Goal: Transaction & Acquisition: Purchase product/service

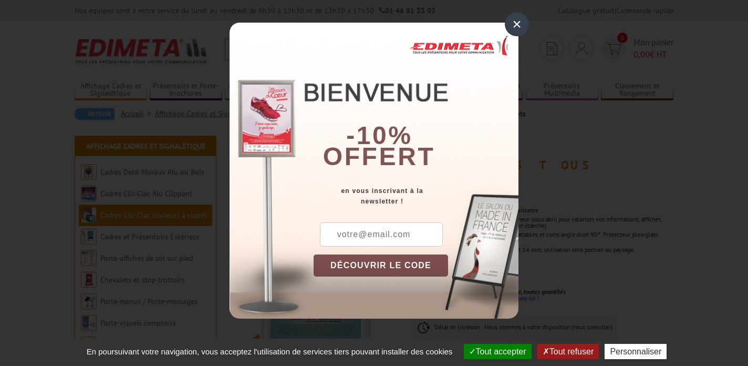
click at [516, 25] on div "×" at bounding box center [517, 24] width 24 height 24
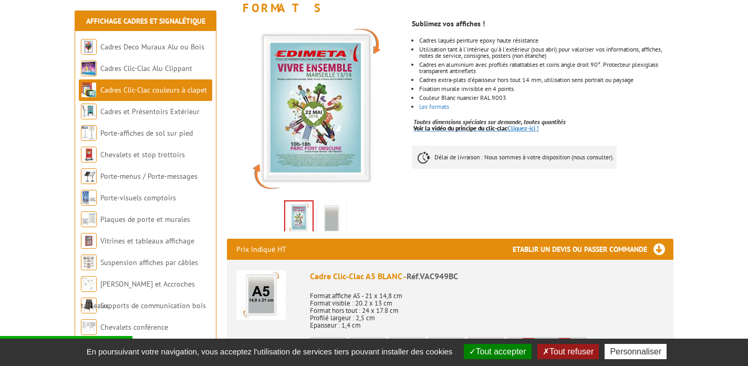
scroll to position [171, 0]
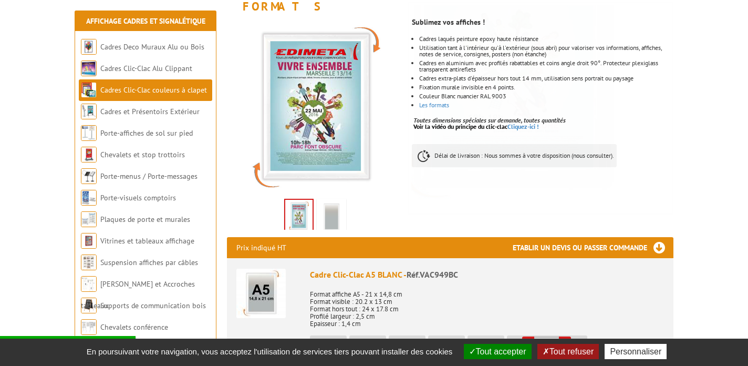
click at [339, 202] on img at bounding box center [331, 217] width 25 height 33
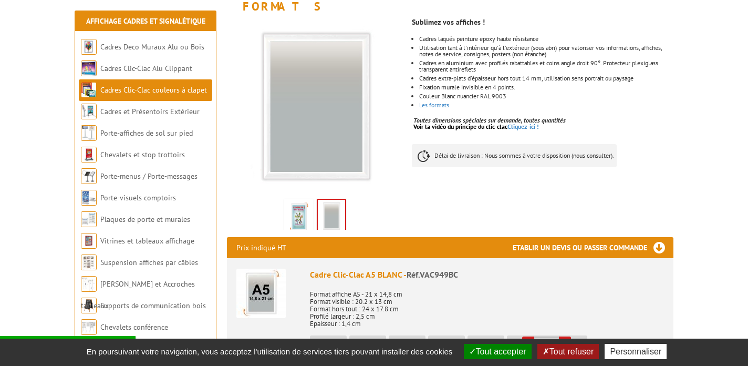
click at [303, 203] on img at bounding box center [298, 217] width 25 height 33
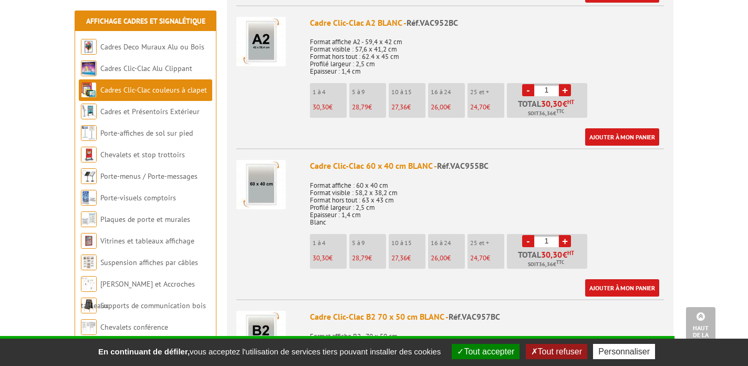
scroll to position [857, 0]
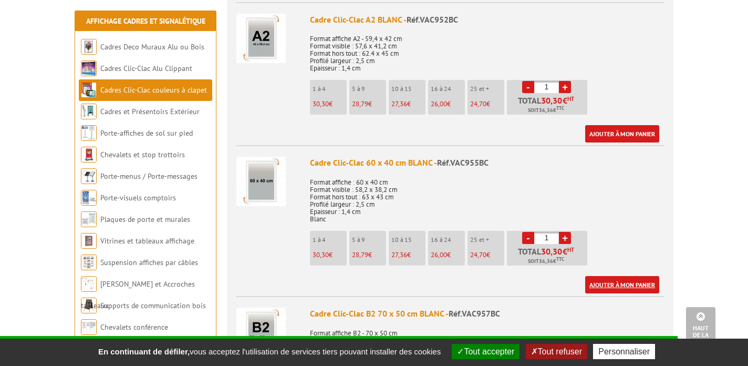
click at [648, 276] on link "Ajouter à mon panier" at bounding box center [622, 284] width 74 height 17
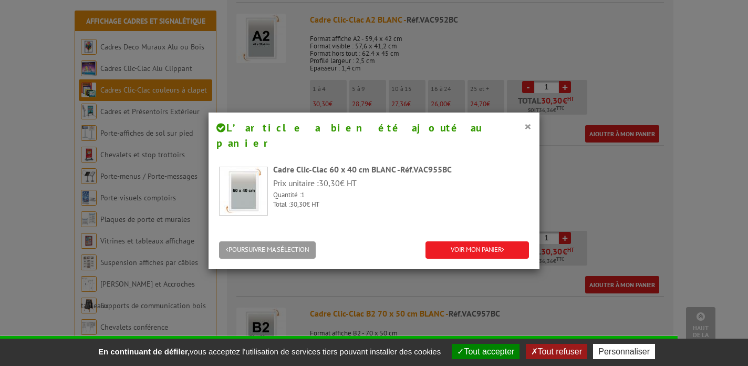
click at [532, 128] on div "× L’article a bien été ajouté au panier" at bounding box center [374, 135] width 331 height 46
click at [528, 126] on button "×" at bounding box center [527, 126] width 7 height 14
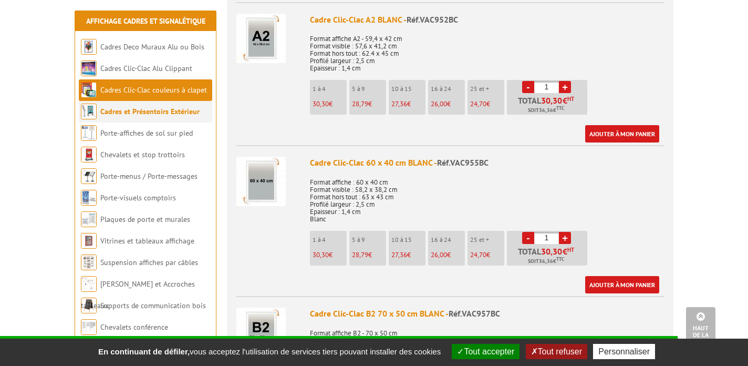
click at [175, 117] on li "Cadres et Présentoirs Extérieur" at bounding box center [145, 112] width 133 height 22
click at [175, 110] on link "Cadres et Présentoirs Extérieur" at bounding box center [149, 111] width 99 height 9
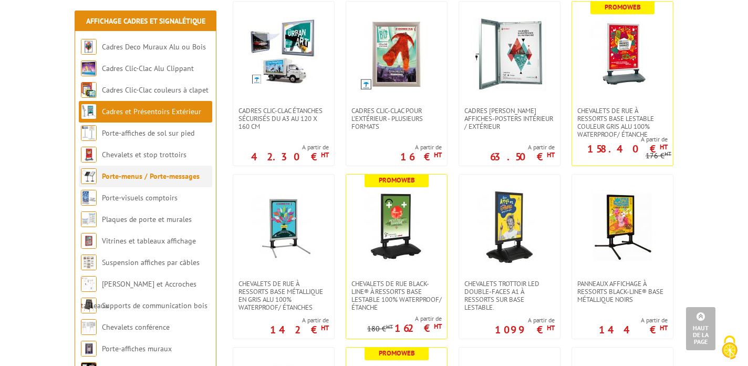
scroll to position [238, 0]
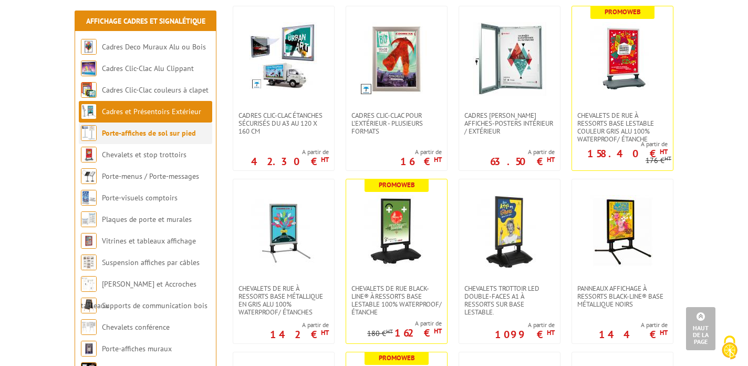
click at [174, 131] on link "Porte-affiches de sol sur pied" at bounding box center [149, 132] width 94 height 9
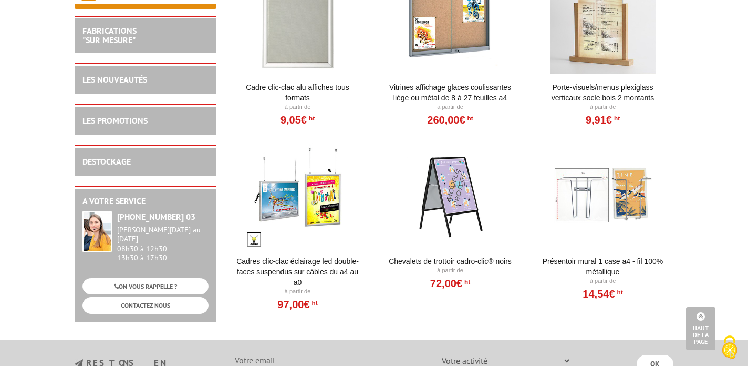
scroll to position [2394, 0]
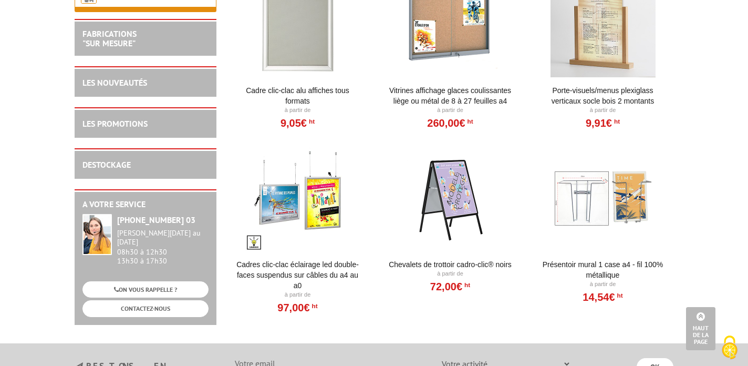
click at [462, 191] on div at bounding box center [451, 198] width 130 height 105
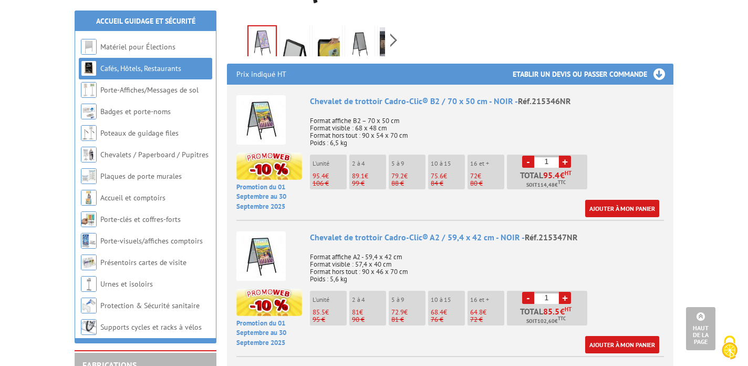
scroll to position [357, 0]
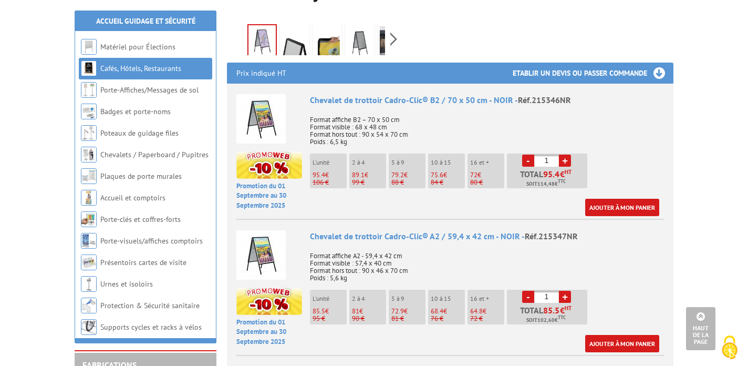
click at [325, 235] on div "Chevalet de trottoir Cadro-Clic® A2 / 59,4 x 42 cm - NOIR - Réf.215347NR" at bounding box center [487, 236] width 354 height 12
click at [269, 251] on img at bounding box center [260, 254] width 49 height 49
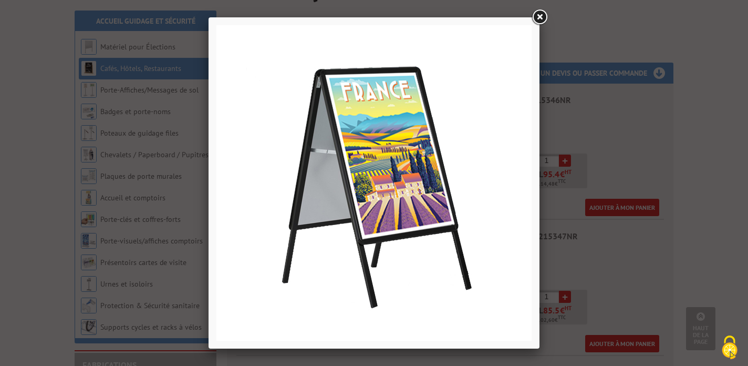
click at [541, 17] on link at bounding box center [539, 17] width 19 height 19
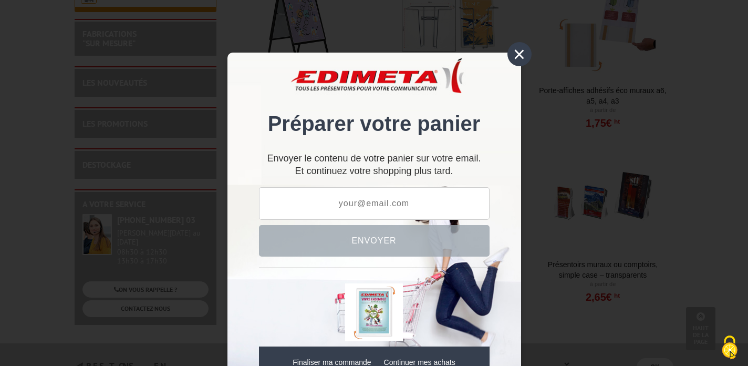
click at [516, 50] on div "×" at bounding box center [520, 54] width 24 height 24
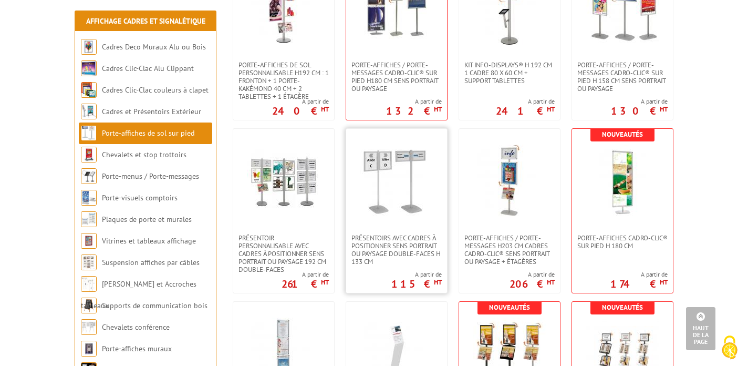
scroll to position [1665, 0]
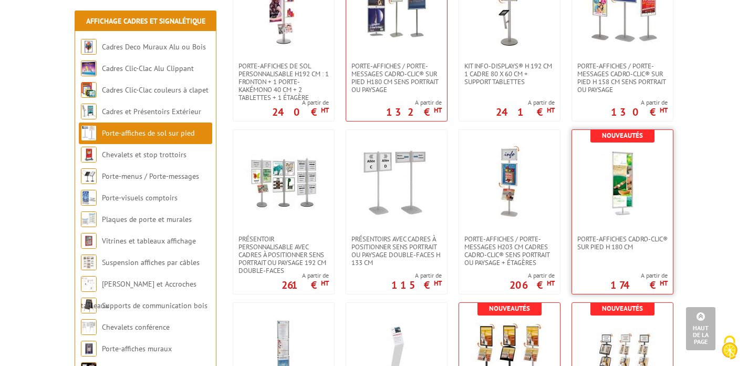
click at [630, 180] on img at bounding box center [622, 183] width 55 height 74
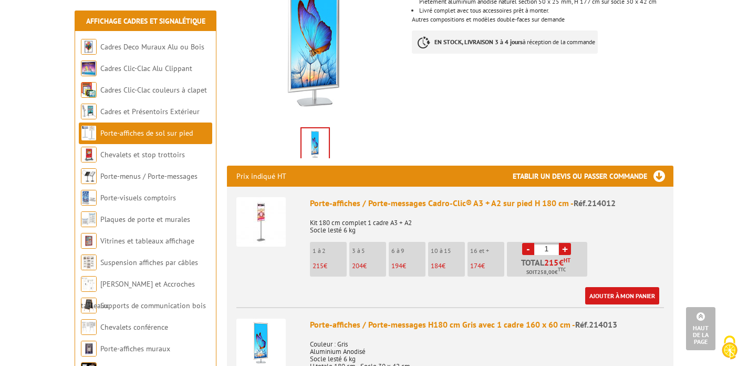
scroll to position [246, 0]
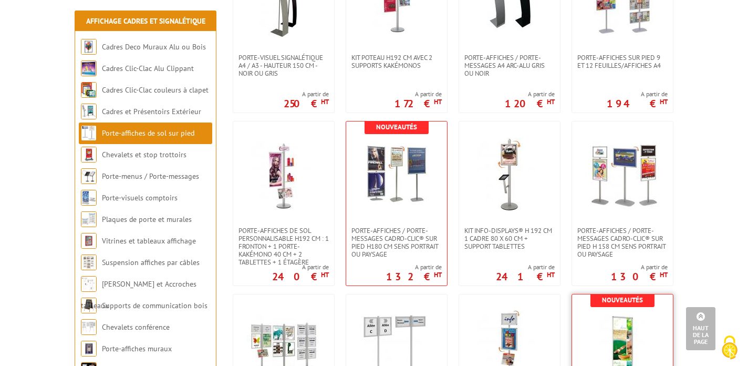
scroll to position [1500, 0]
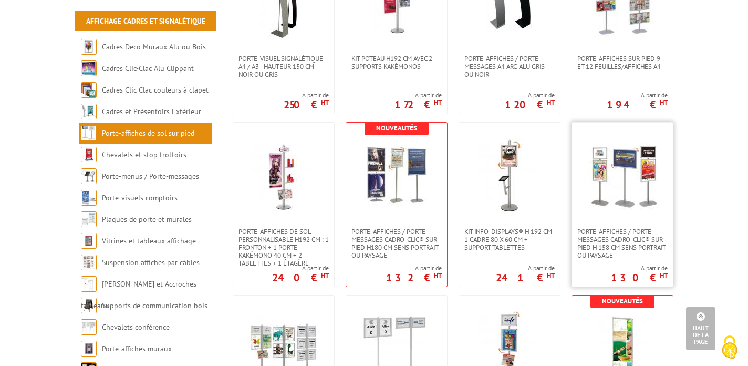
click at [611, 221] on link at bounding box center [622, 174] width 101 height 105
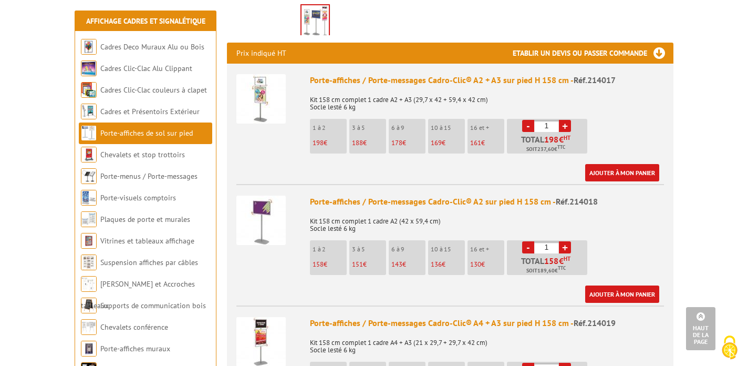
scroll to position [379, 0]
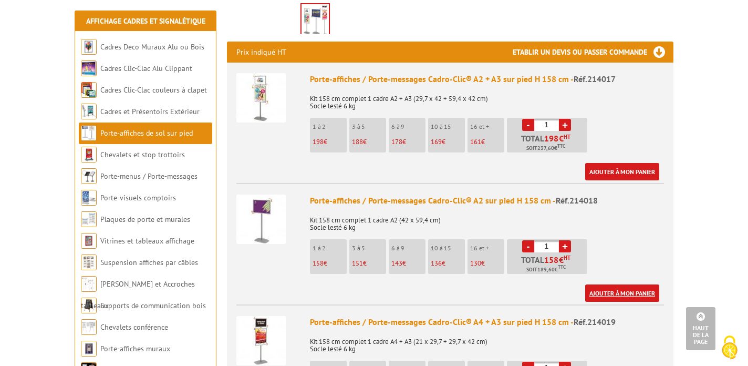
click at [621, 284] on link "Ajouter à mon panier" at bounding box center [622, 292] width 74 height 17
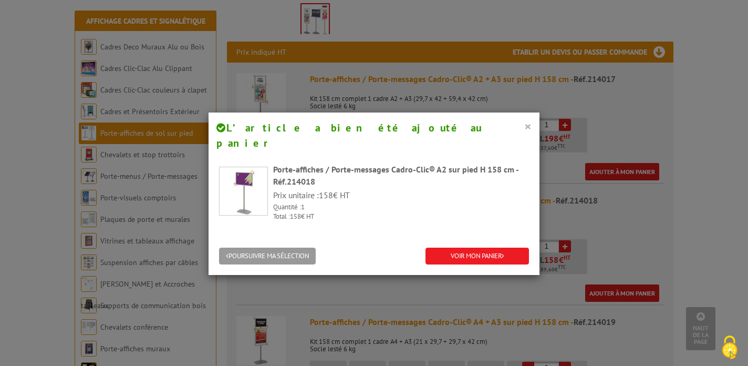
click at [528, 127] on button "×" at bounding box center [527, 126] width 7 height 14
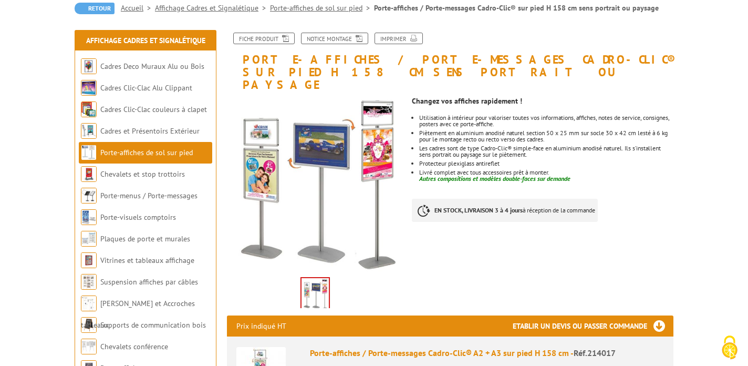
scroll to position [107, 0]
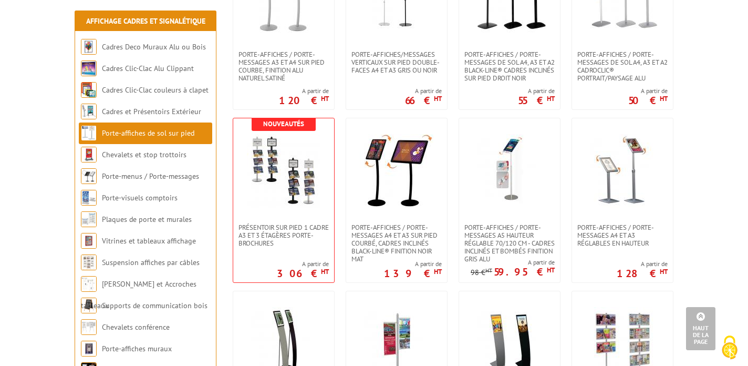
scroll to position [1158, 0]
click at [517, 179] on img at bounding box center [510, 172] width 74 height 74
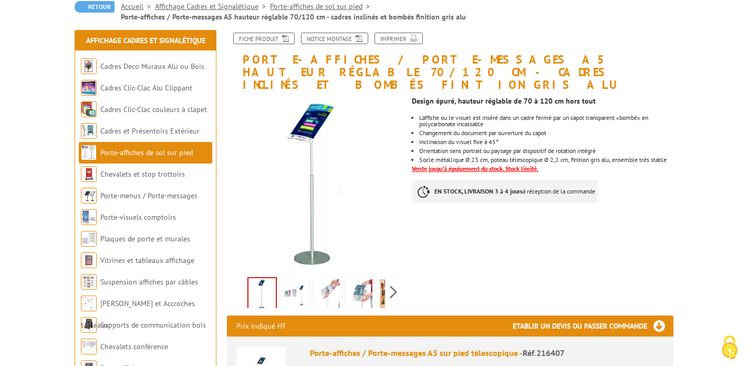
scroll to position [108, 0]
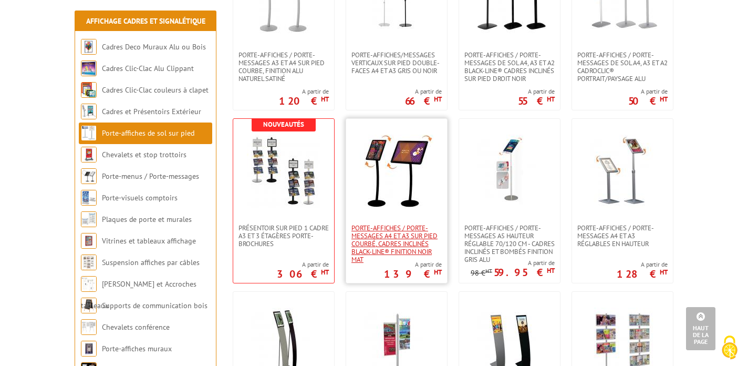
scroll to position [1159, 0]
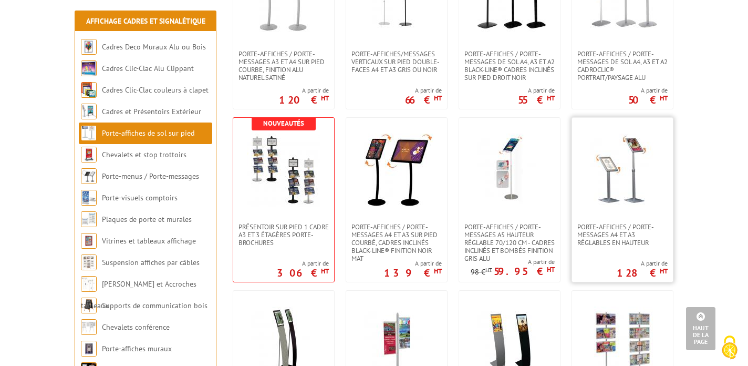
click at [626, 188] on img at bounding box center [623, 170] width 74 height 74
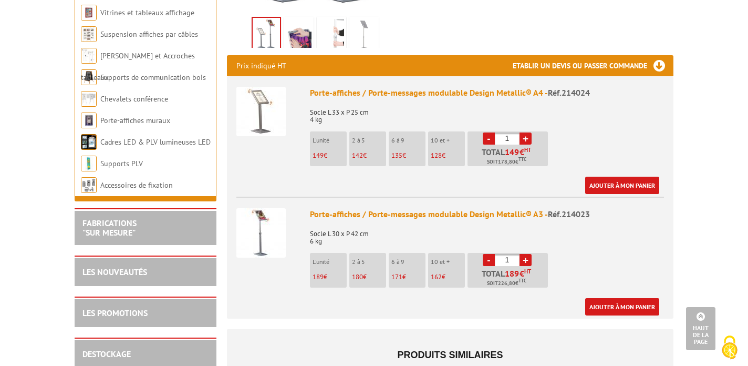
scroll to position [355, 0]
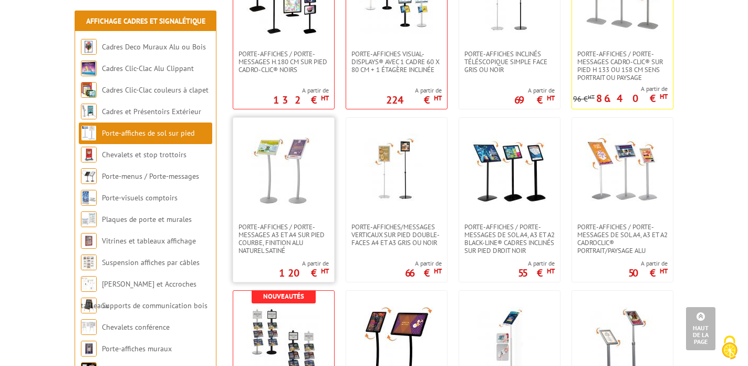
scroll to position [982, 0]
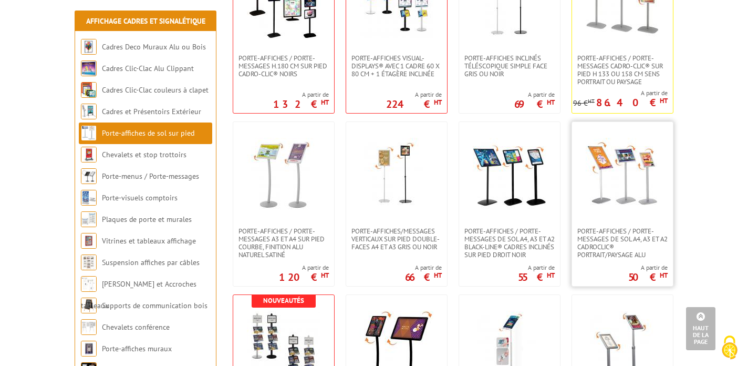
click at [629, 186] on img at bounding box center [623, 175] width 74 height 74
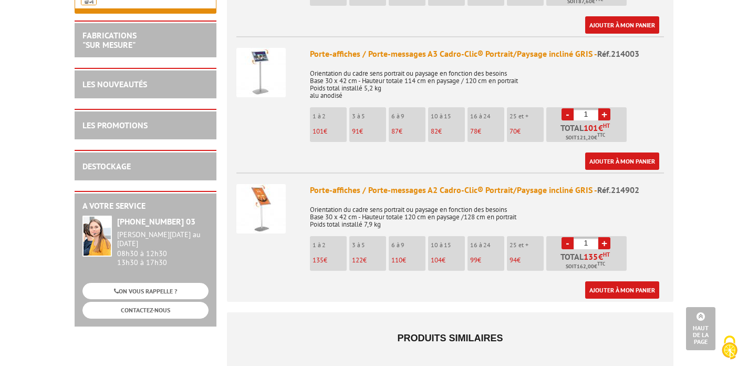
scroll to position [541, 0]
click at [612, 281] on link "Ajouter à mon panier" at bounding box center [622, 289] width 74 height 17
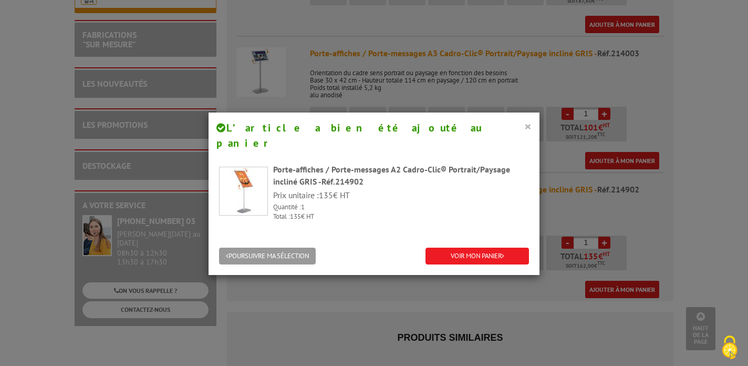
click at [526, 125] on button "×" at bounding box center [527, 126] width 7 height 14
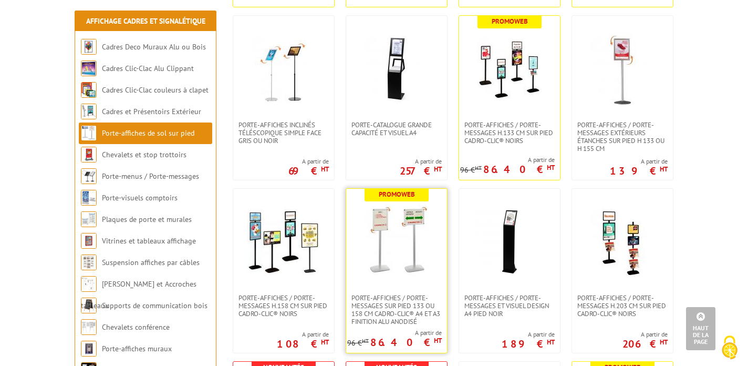
scroll to position [567, 0]
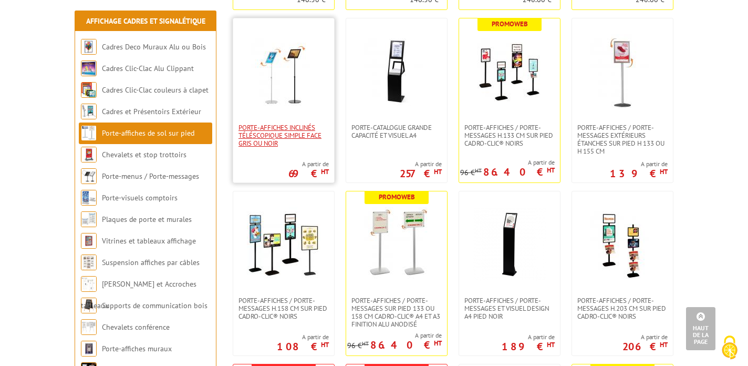
click at [279, 132] on span "Porte-affiches inclinés téléscopique simple face gris ou noir" at bounding box center [284, 136] width 90 height 24
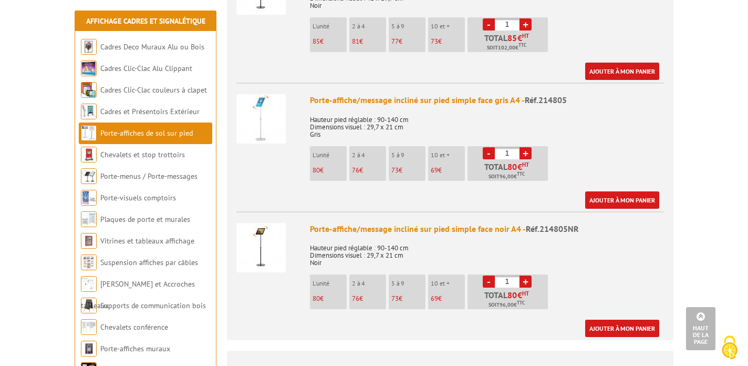
scroll to position [716, 0]
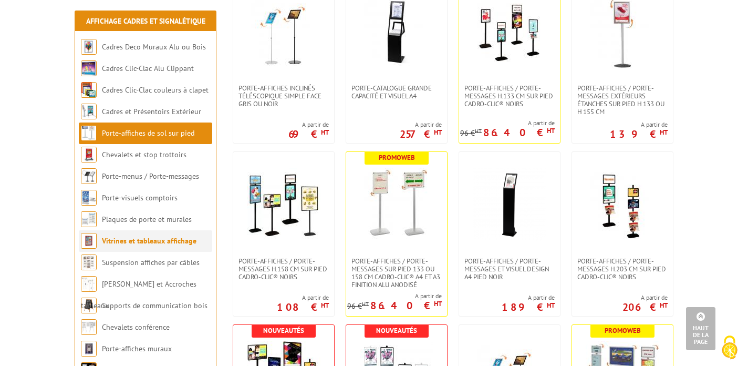
scroll to position [625, 0]
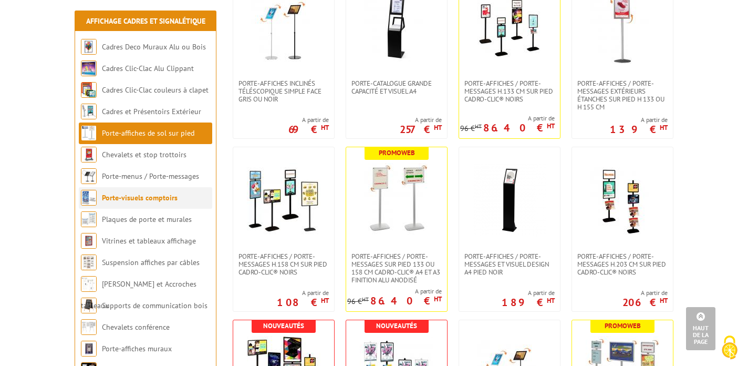
click at [177, 198] on li "Porte-visuels comptoirs" at bounding box center [145, 198] width 133 height 22
click at [156, 199] on link "Porte-visuels comptoirs" at bounding box center [140, 197] width 76 height 9
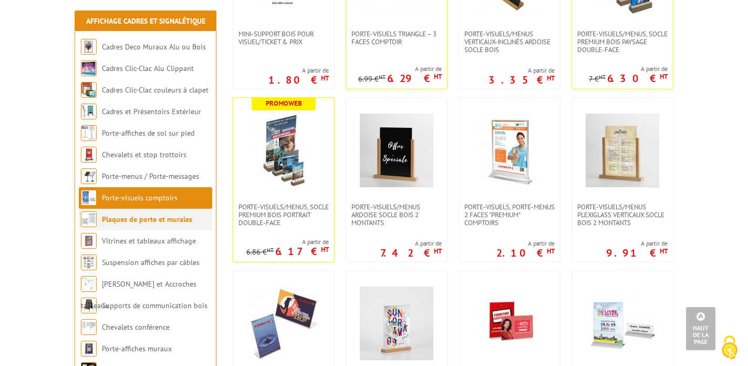
scroll to position [315, 0]
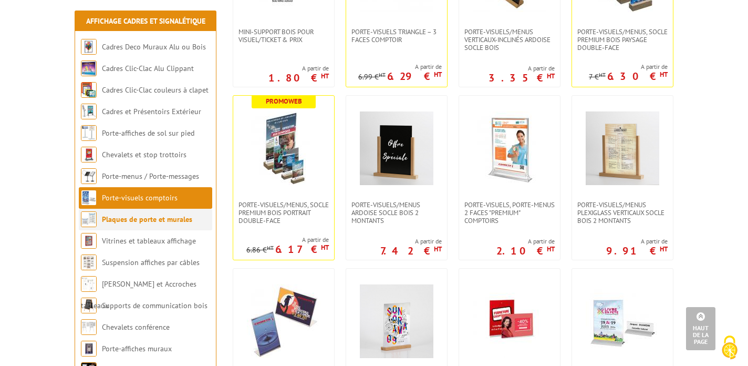
click at [186, 220] on link "Plaques de porte et murales" at bounding box center [147, 218] width 90 height 9
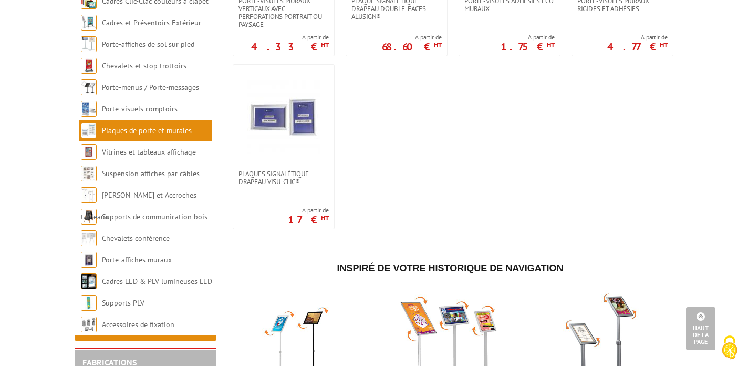
scroll to position [694, 0]
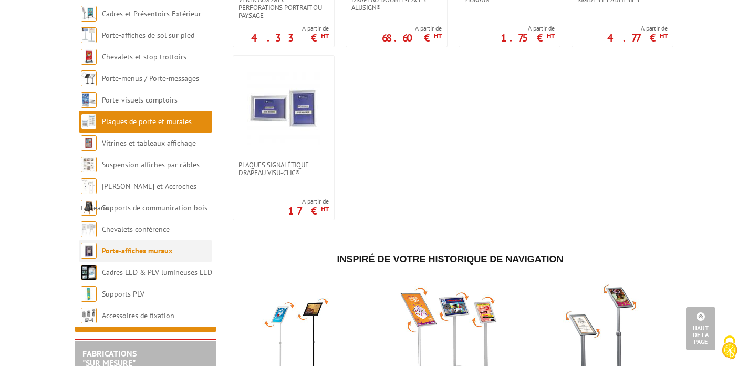
click at [160, 255] on link "Porte-affiches muraux" at bounding box center [137, 250] width 70 height 9
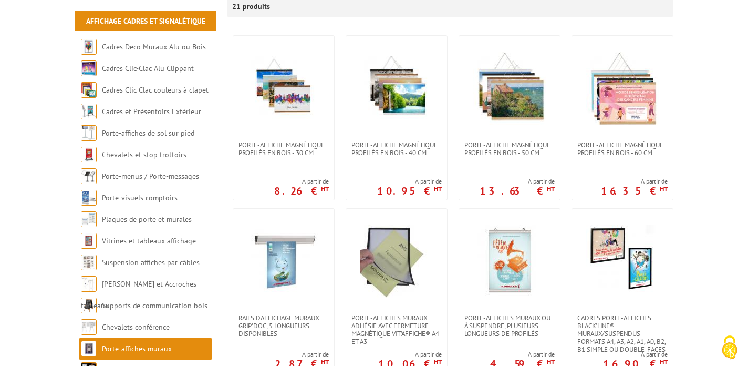
scroll to position [199, 0]
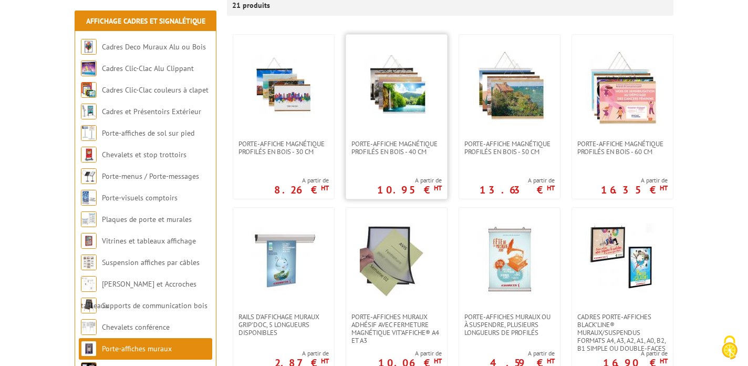
click at [398, 98] on img at bounding box center [397, 87] width 74 height 74
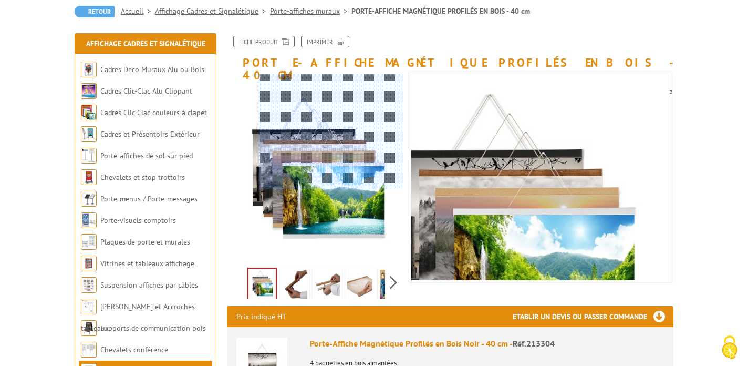
scroll to position [122, 0]
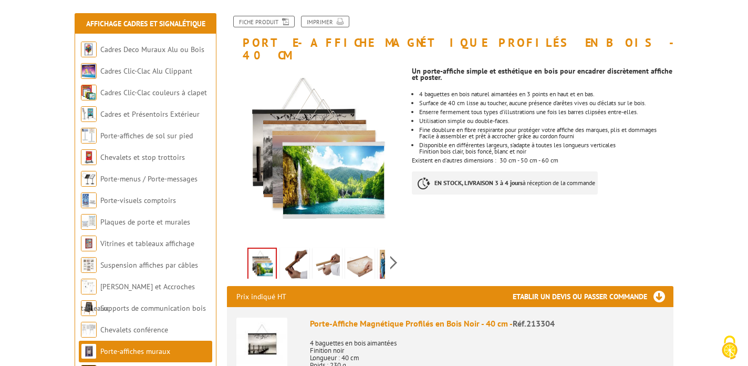
click at [300, 250] on img at bounding box center [294, 266] width 25 height 33
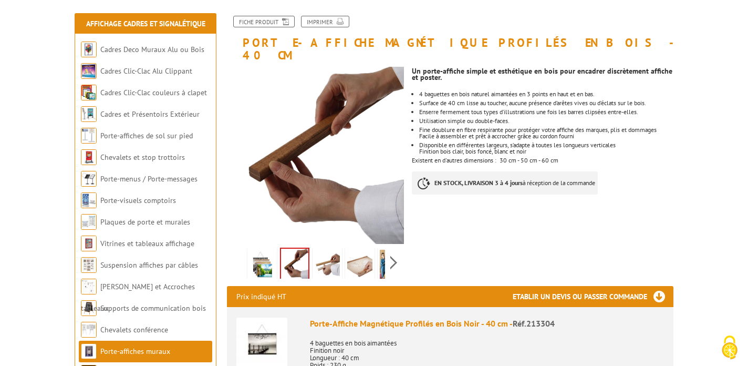
click at [329, 250] on img at bounding box center [327, 266] width 25 height 33
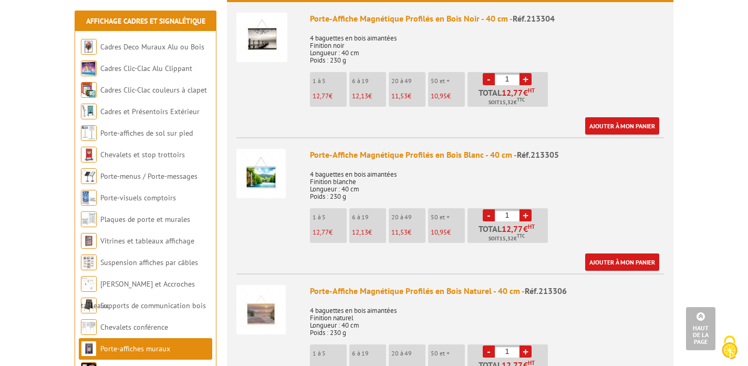
scroll to position [428, 0]
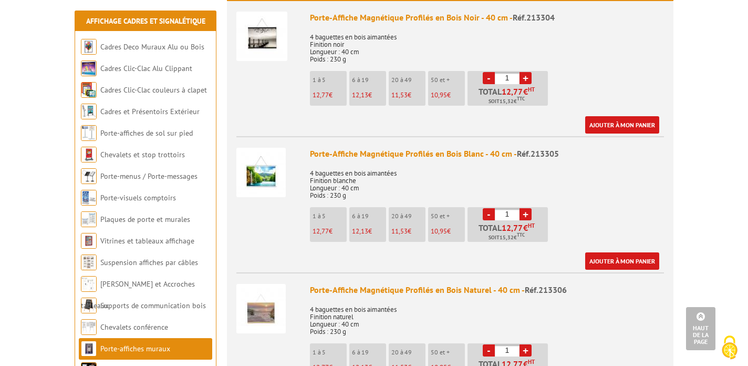
click at [259, 162] on img at bounding box center [260, 172] width 49 height 49
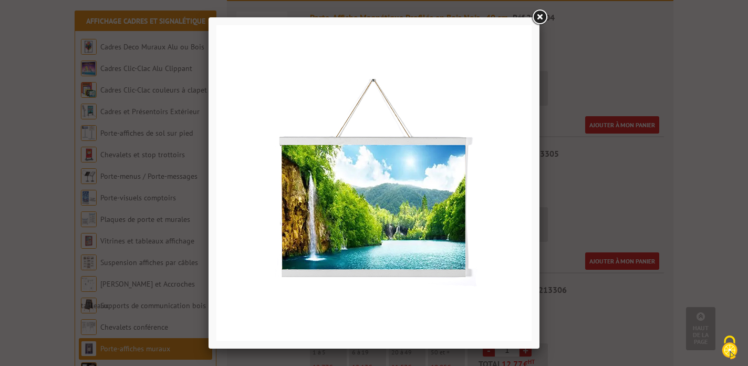
click at [537, 18] on link at bounding box center [539, 17] width 19 height 19
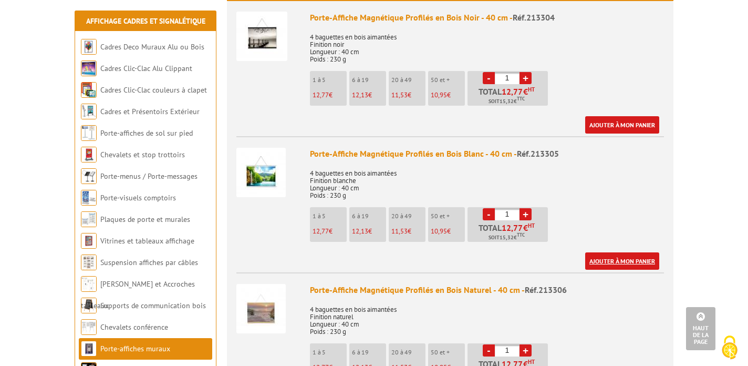
click at [604, 252] on link "Ajouter à mon panier" at bounding box center [622, 260] width 74 height 17
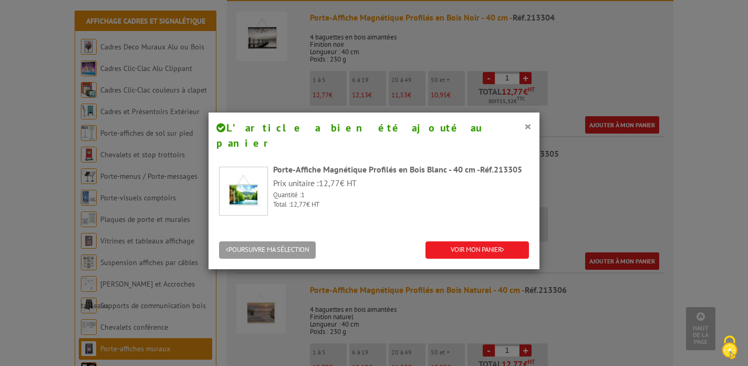
click at [436, 68] on div "× L’article a bien été ajouté au panier Porte-Affiche Magnétique Profilés en Bo…" at bounding box center [374, 183] width 748 height 366
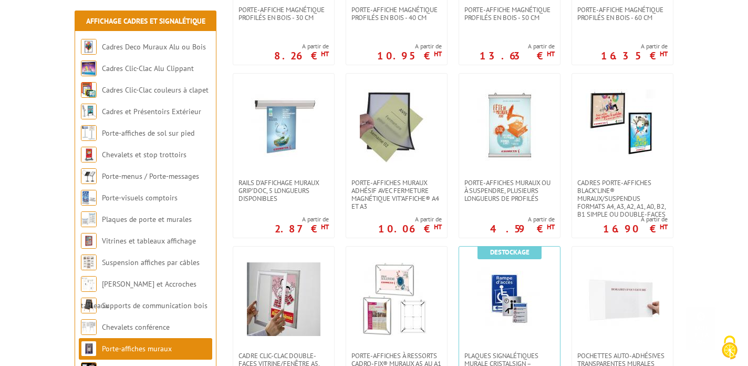
scroll to position [385, 0]
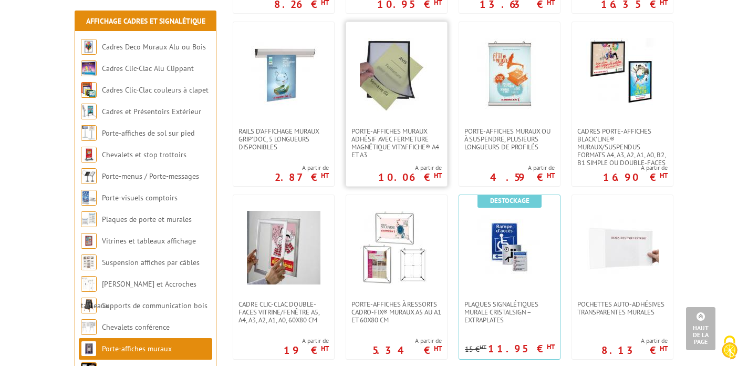
click at [392, 88] on img at bounding box center [397, 75] width 74 height 74
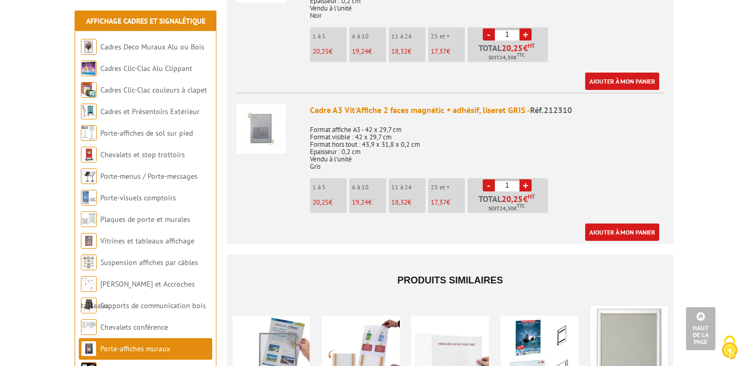
scroll to position [810, 0]
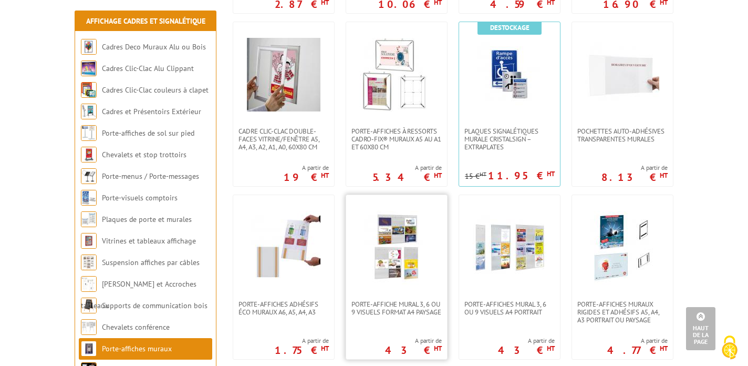
scroll to position [576, 0]
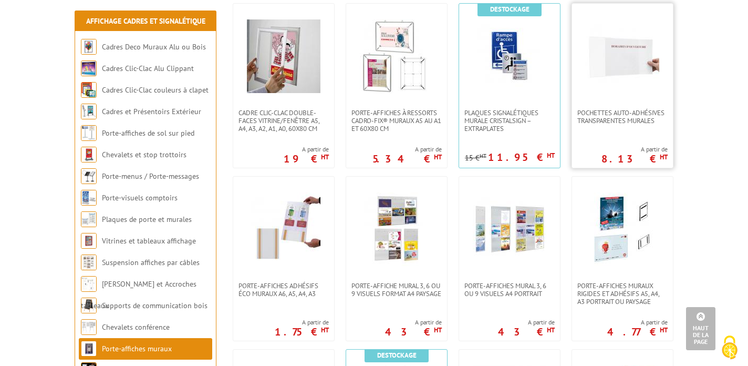
click at [635, 64] on img at bounding box center [623, 56] width 74 height 74
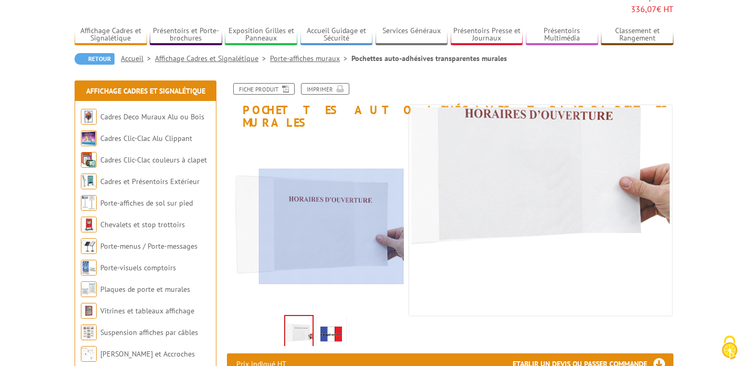
scroll to position [106, 0]
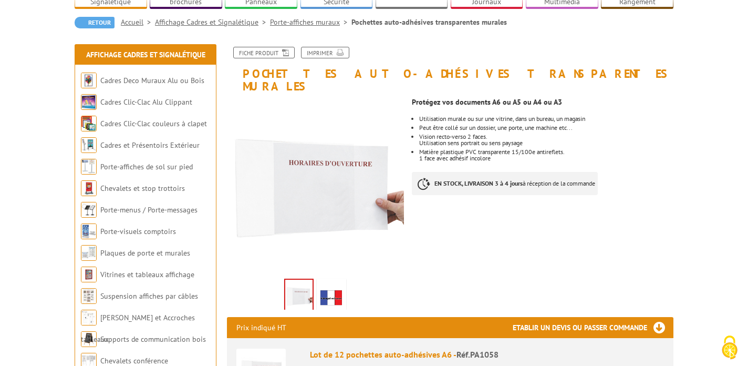
click at [334, 281] on img at bounding box center [331, 297] width 25 height 33
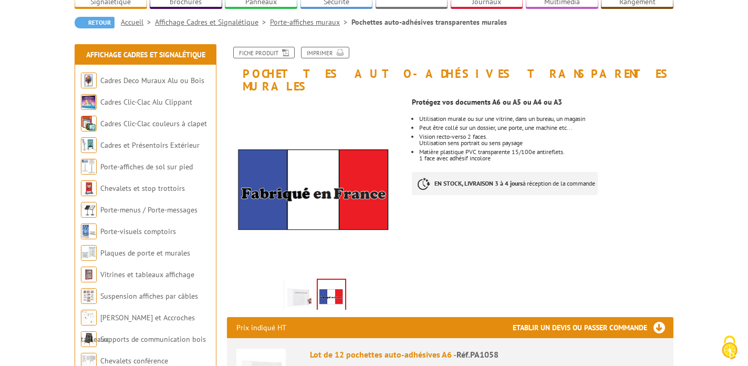
click at [301, 281] on img at bounding box center [298, 297] width 25 height 33
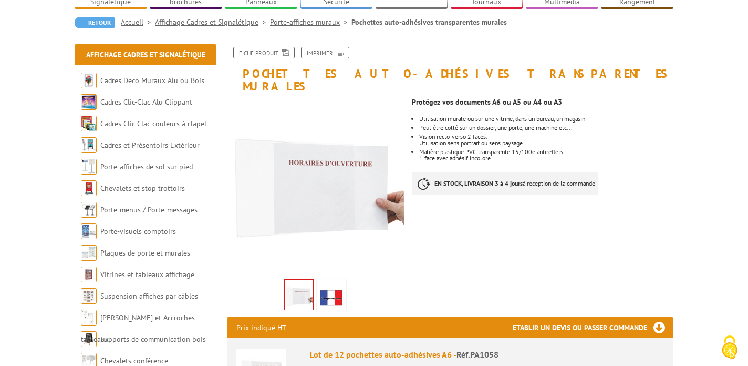
click at [263, 348] on img at bounding box center [260, 372] width 49 height 49
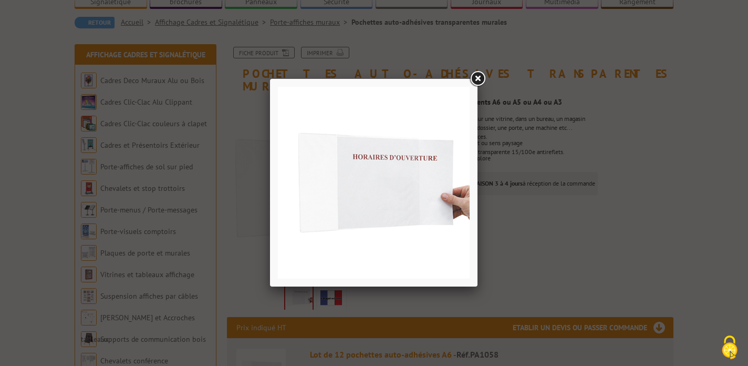
click at [480, 75] on link at bounding box center [477, 78] width 19 height 19
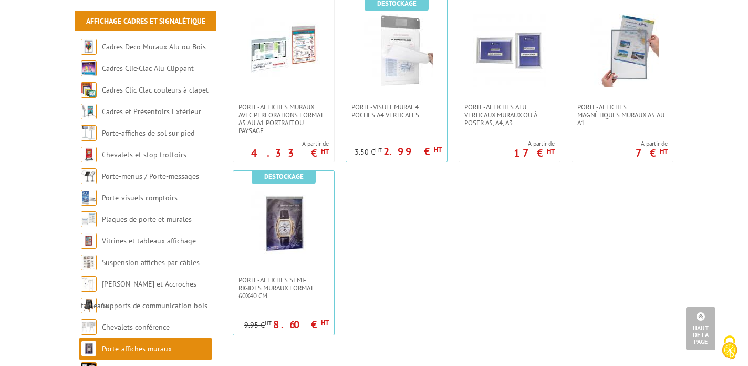
scroll to position [929, 0]
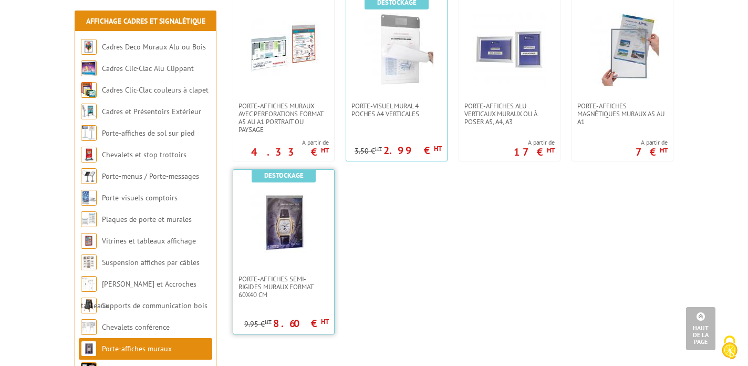
click at [292, 233] on img at bounding box center [284, 223] width 74 height 74
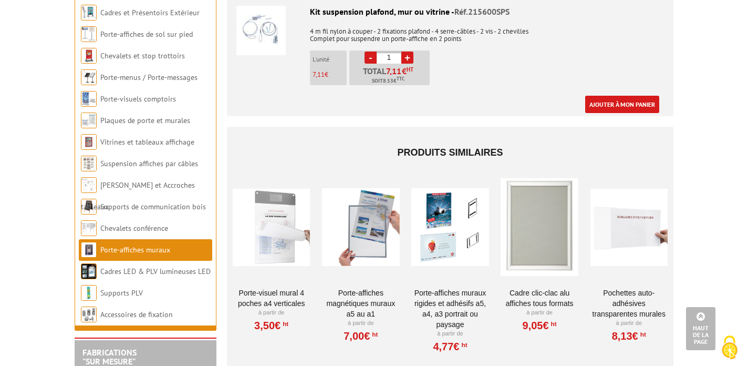
scroll to position [876, 0]
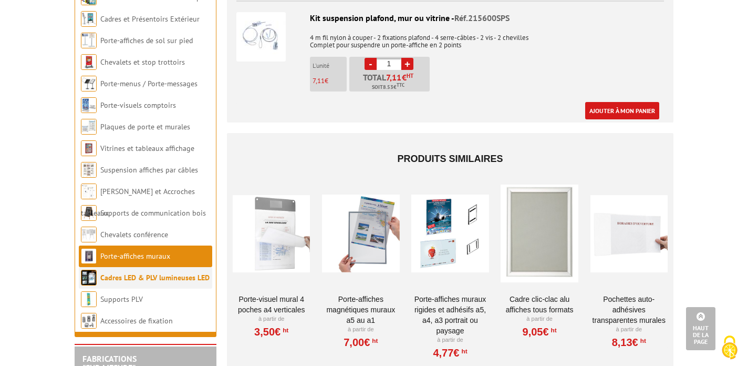
click at [189, 273] on link "Cadres LED & PLV lumineuses LED" at bounding box center [154, 277] width 109 height 9
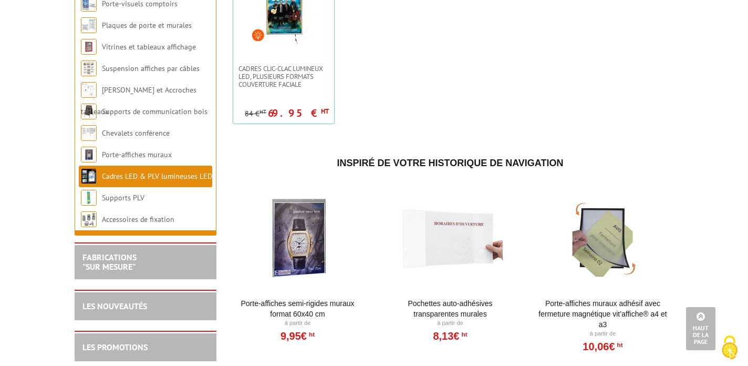
scroll to position [948, 0]
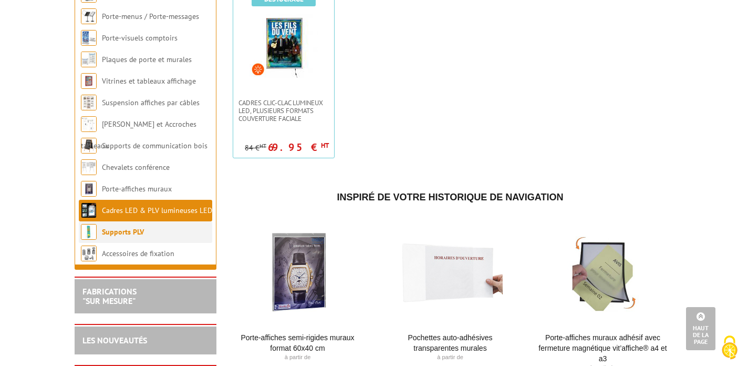
click at [124, 236] on link "Supports PLV" at bounding box center [123, 231] width 42 height 9
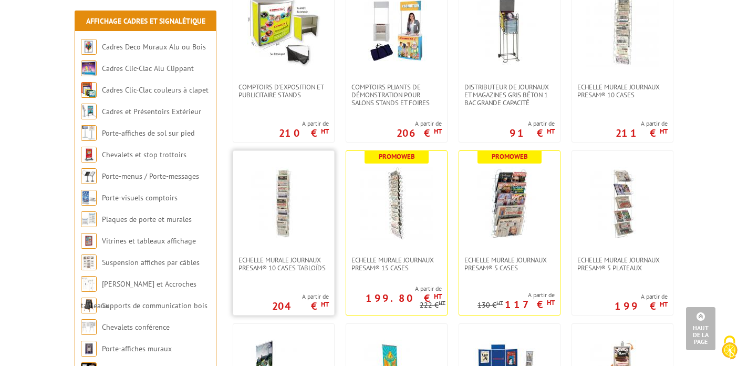
scroll to position [581, 0]
click at [510, 229] on img at bounding box center [510, 204] width 74 height 74
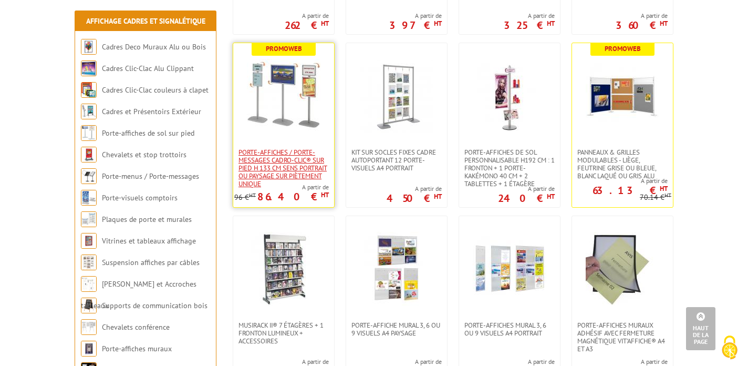
scroll to position [1381, 0]
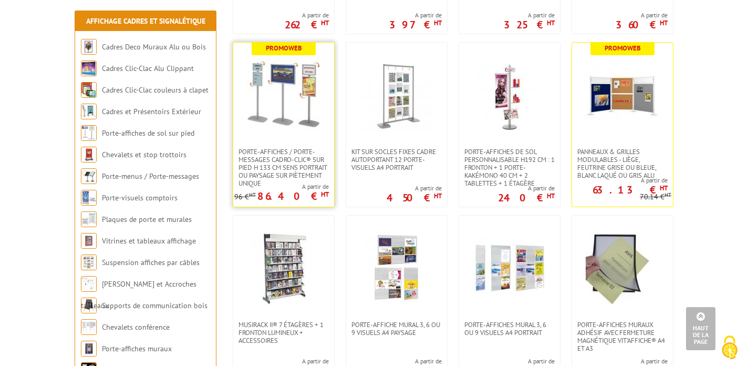
click at [288, 132] on link at bounding box center [283, 95] width 101 height 105
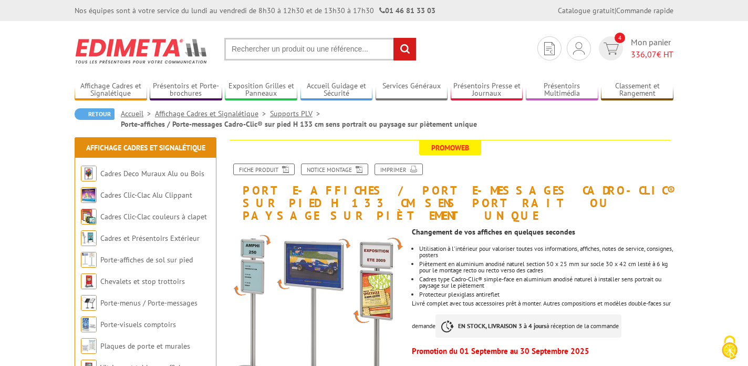
click at [285, 152] on p "Promoweb" at bounding box center [450, 147] width 441 height 15
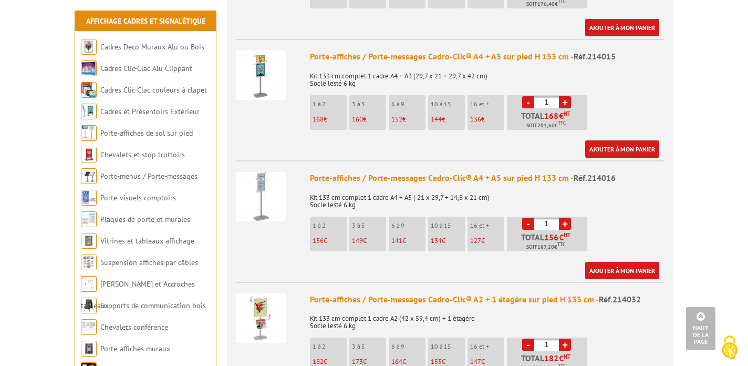
scroll to position [723, 0]
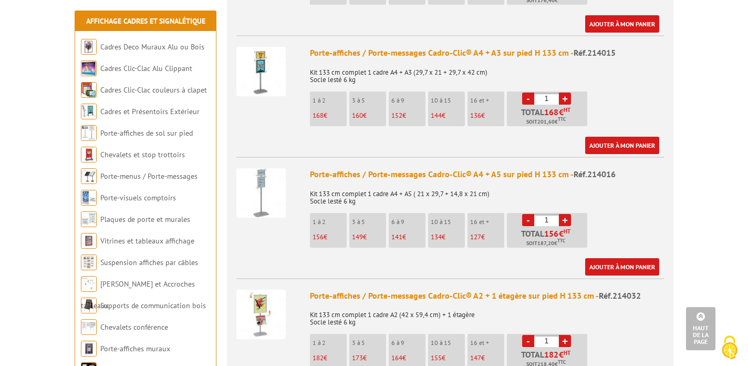
click at [261, 300] on img at bounding box center [260, 314] width 49 height 49
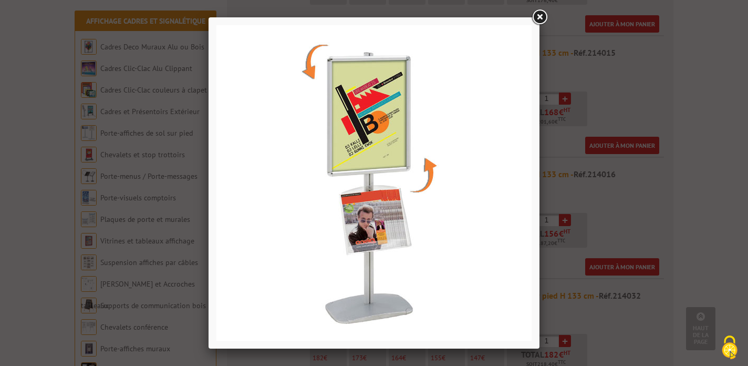
click at [537, 13] on link at bounding box center [539, 17] width 19 height 19
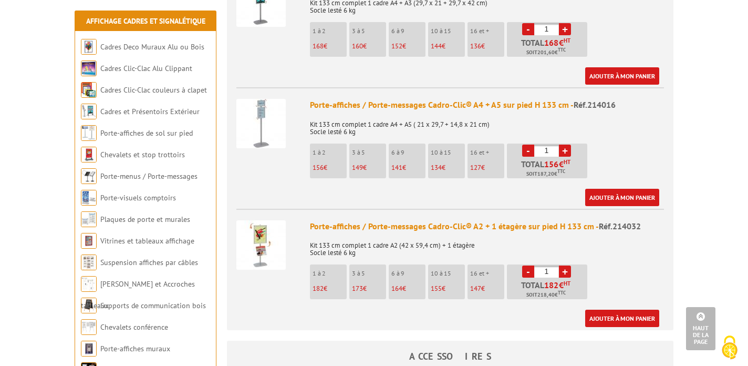
scroll to position [798, 0]
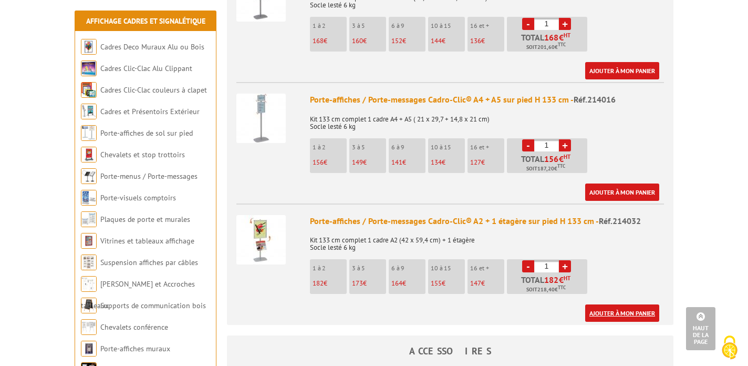
click at [619, 304] on link "Ajouter à mon panier" at bounding box center [622, 312] width 74 height 17
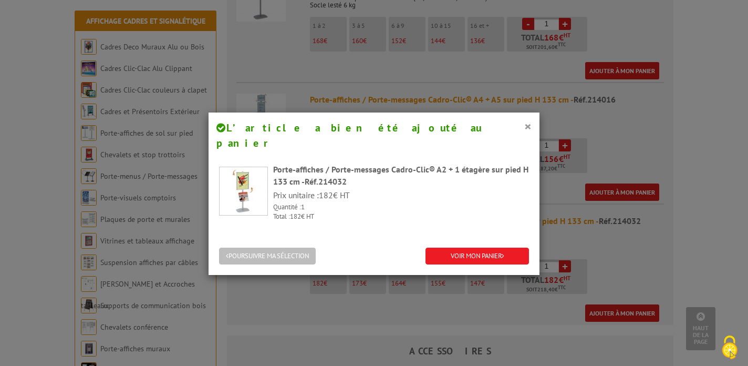
click at [289, 248] on button "POURSUIVRE MA SÉLECTION" at bounding box center [267, 256] width 97 height 17
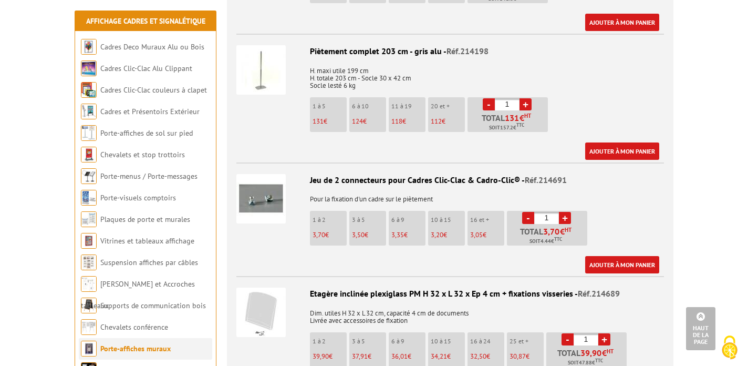
scroll to position [1507, 0]
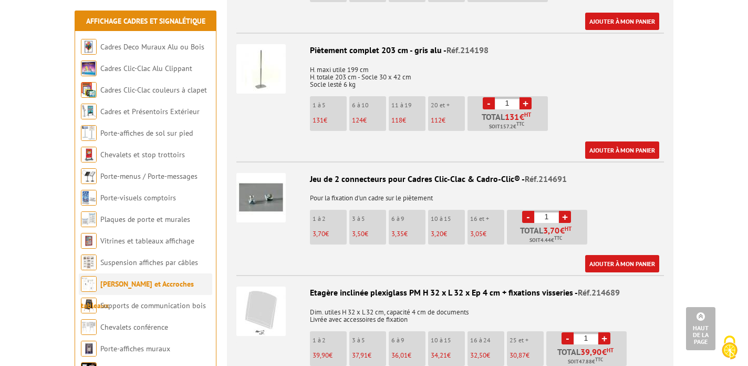
click at [133, 280] on link "[PERSON_NAME] et Accroches tableaux" at bounding box center [137, 294] width 113 height 31
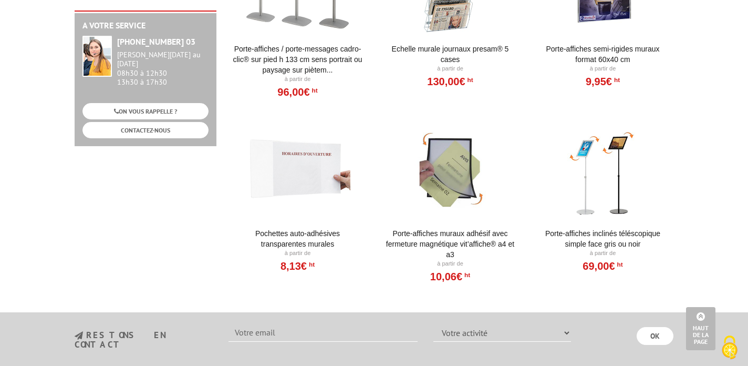
scroll to position [738, 0]
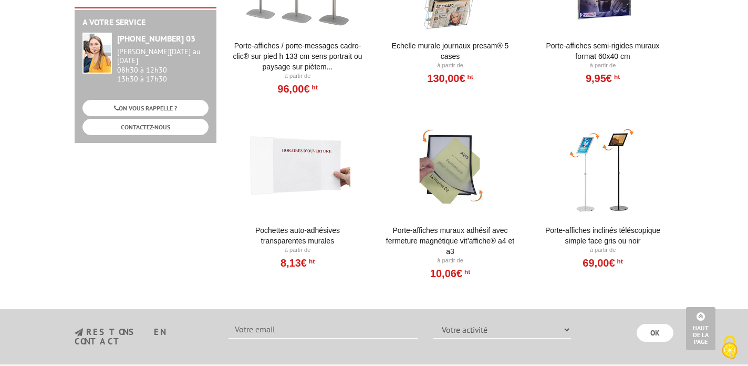
click at [454, 149] on div at bounding box center [451, 164] width 130 height 105
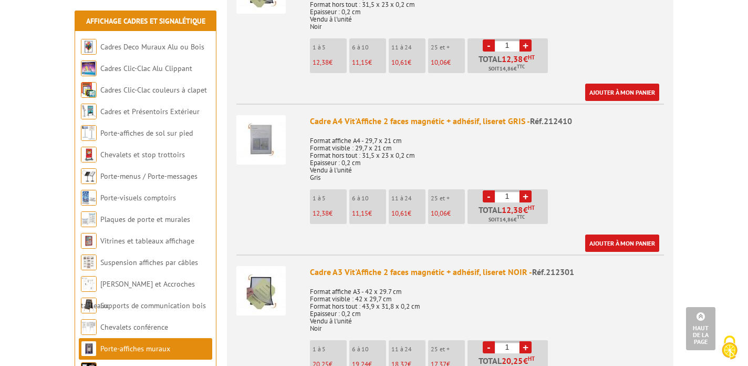
scroll to position [489, 0]
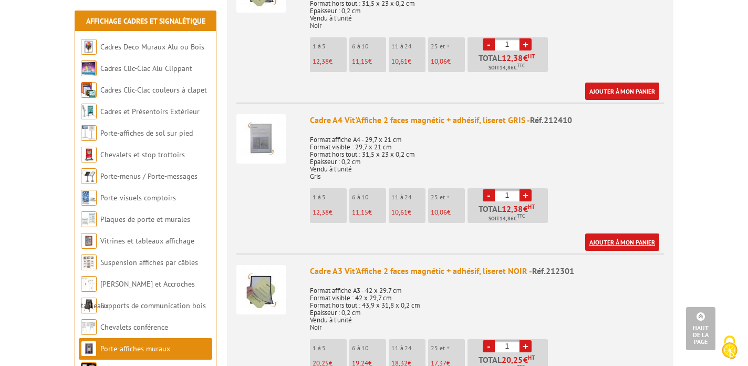
click at [604, 233] on link "Ajouter à mon panier" at bounding box center [622, 241] width 74 height 17
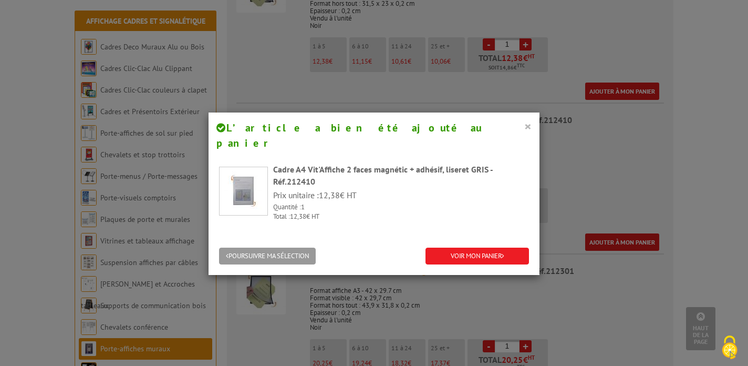
click at [528, 126] on button "×" at bounding box center [527, 126] width 7 height 14
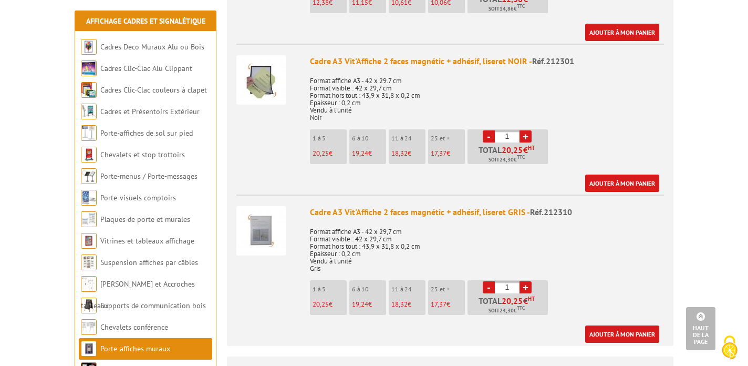
scroll to position [703, 0]
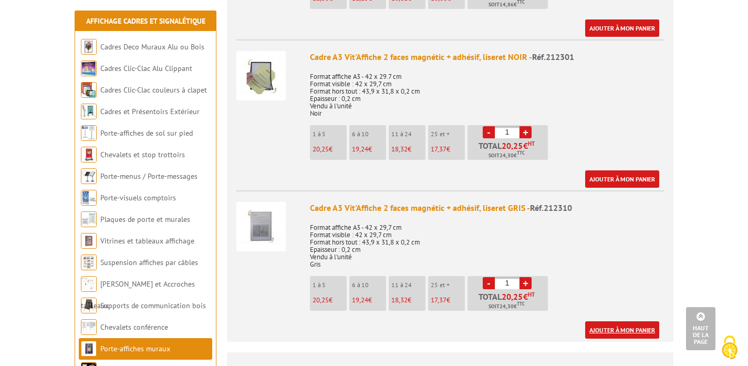
click at [611, 321] on link "Ajouter à mon panier" at bounding box center [622, 329] width 74 height 17
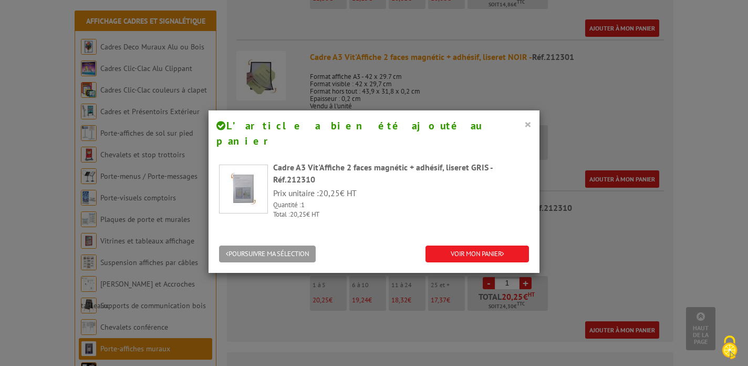
click at [528, 120] on button "×" at bounding box center [527, 124] width 7 height 14
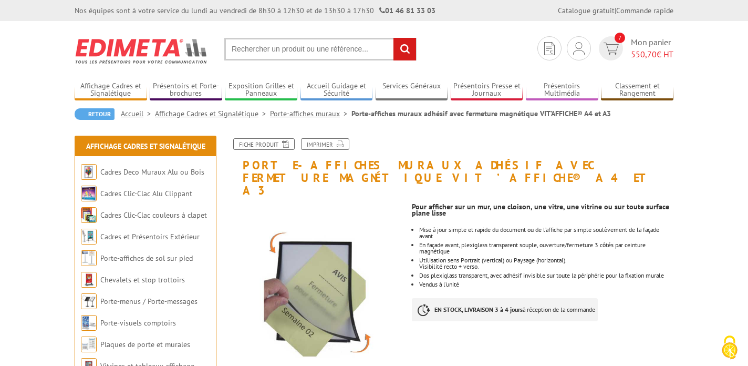
scroll to position [0, 0]
click at [278, 53] on input "text" at bounding box center [320, 49] width 192 height 23
type input "cadre magnetic"
click at [405, 49] on input "rechercher" at bounding box center [405, 49] width 23 height 23
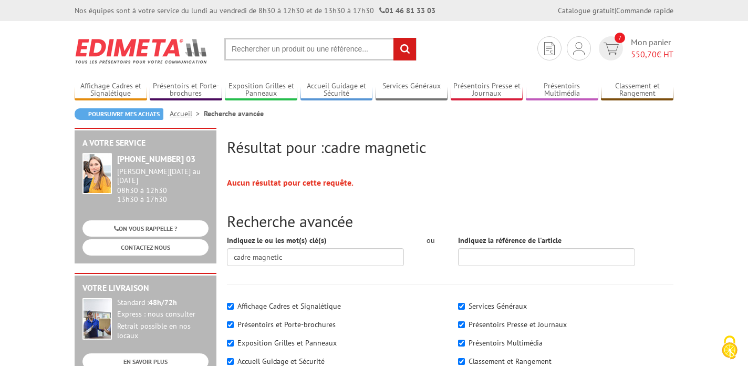
click at [286, 50] on input "text" at bounding box center [320, 49] width 192 height 23
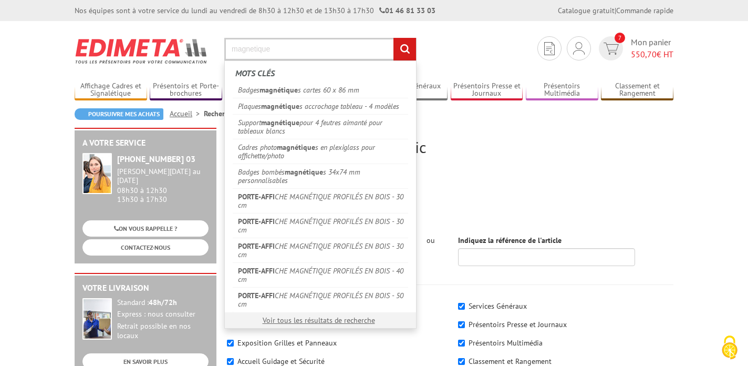
type input "magnetique"
click at [405, 49] on input "rechercher" at bounding box center [405, 49] width 23 height 23
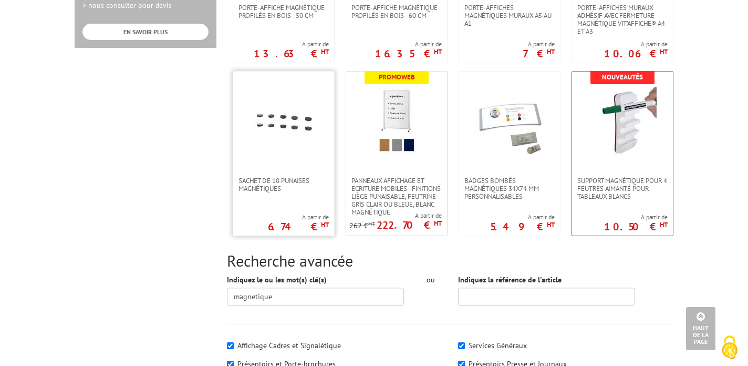
scroll to position [630, 0]
click at [401, 105] on img at bounding box center [397, 121] width 68 height 68
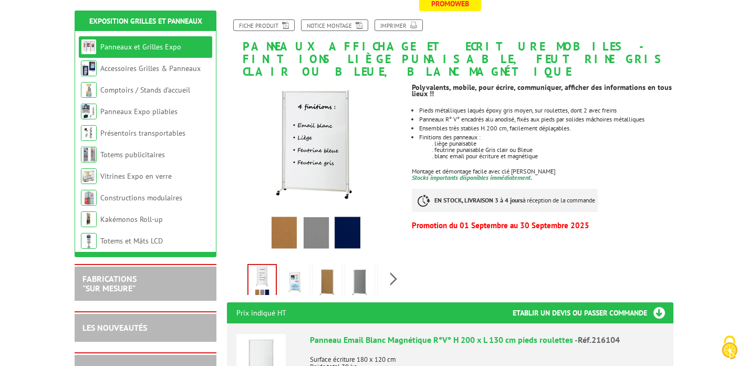
scroll to position [159, 0]
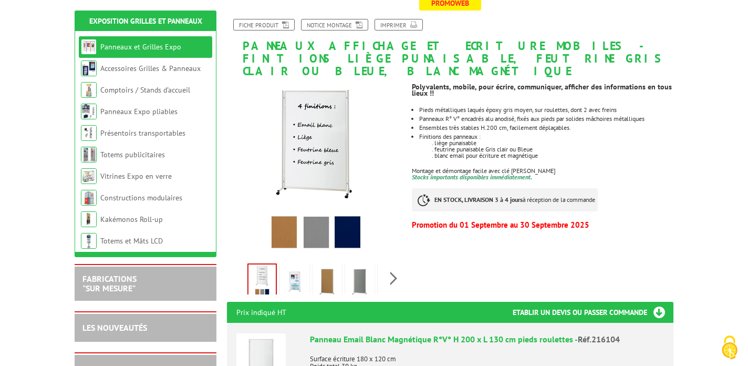
click at [297, 265] on img at bounding box center [294, 281] width 25 height 33
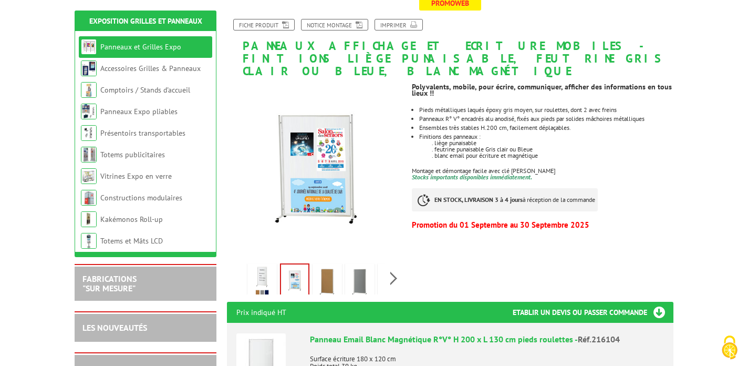
click at [328, 265] on img at bounding box center [327, 281] width 25 height 33
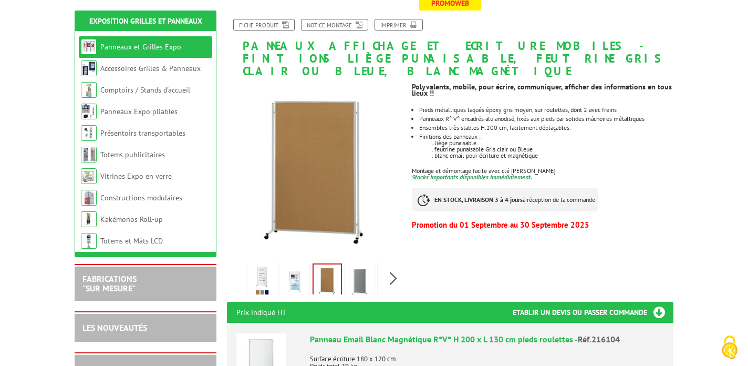
click at [363, 265] on img at bounding box center [359, 281] width 25 height 33
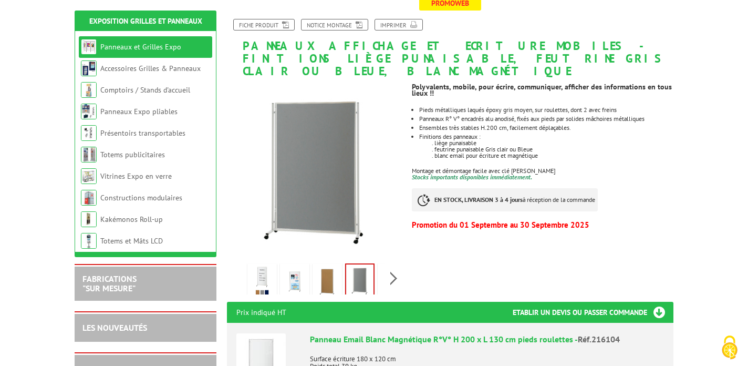
click at [378, 263] on link at bounding box center [392, 281] width 29 height 37
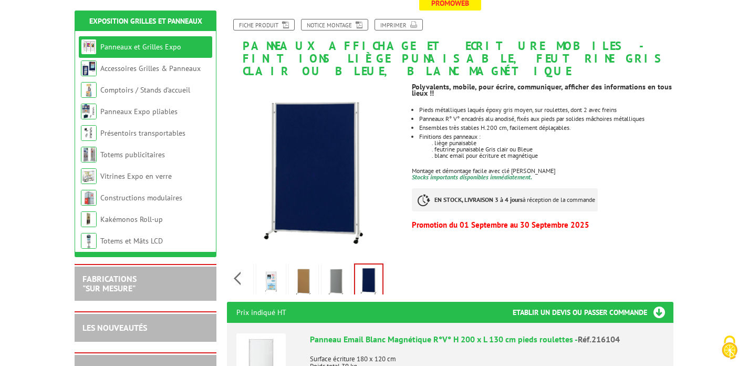
click at [338, 265] on img at bounding box center [336, 281] width 25 height 33
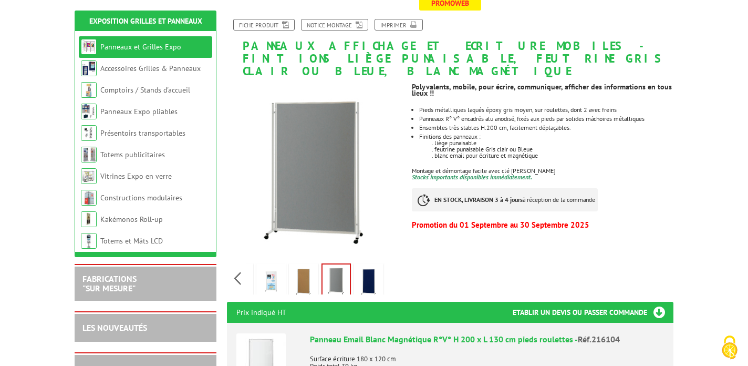
click at [307, 265] on img at bounding box center [303, 281] width 25 height 33
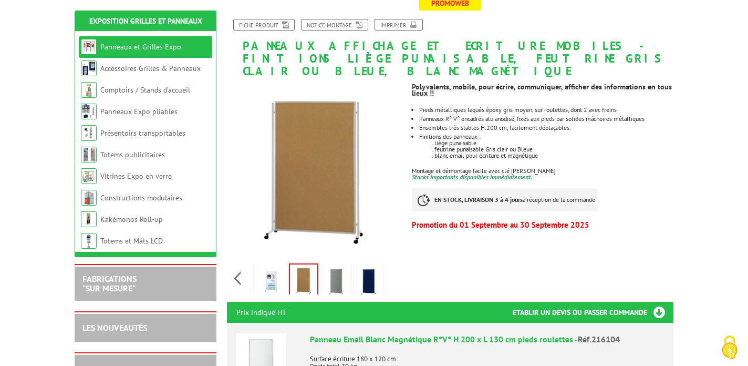
click at [265, 265] on img at bounding box center [271, 281] width 25 height 33
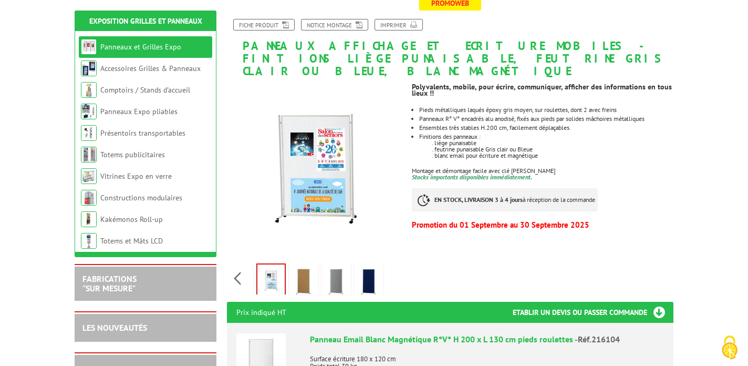
click at [229, 260] on div "Previous Next" at bounding box center [315, 278] width 177 height 37
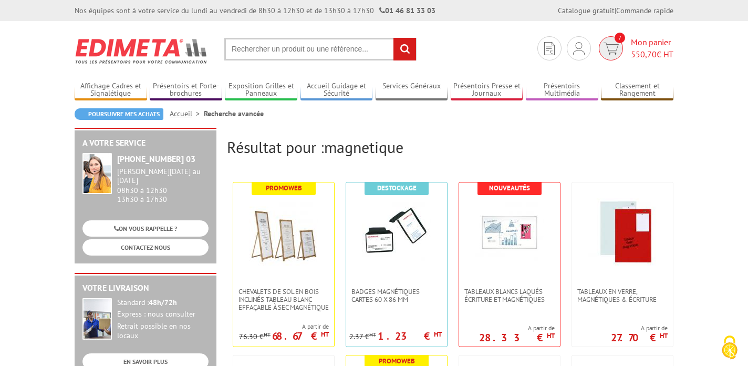
click at [654, 38] on span "Mon panier 550,70 € HT" at bounding box center [652, 48] width 43 height 24
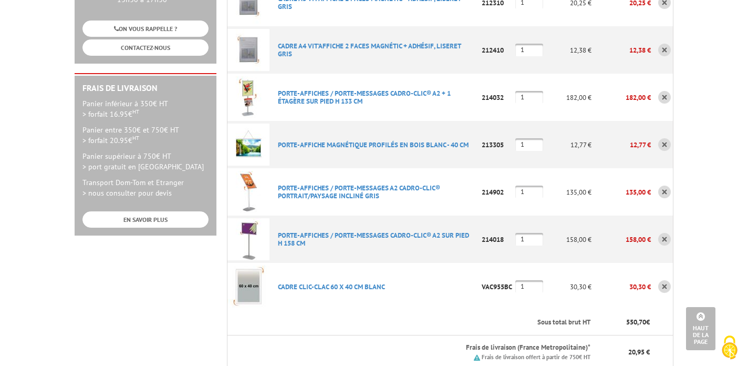
scroll to position [238, 0]
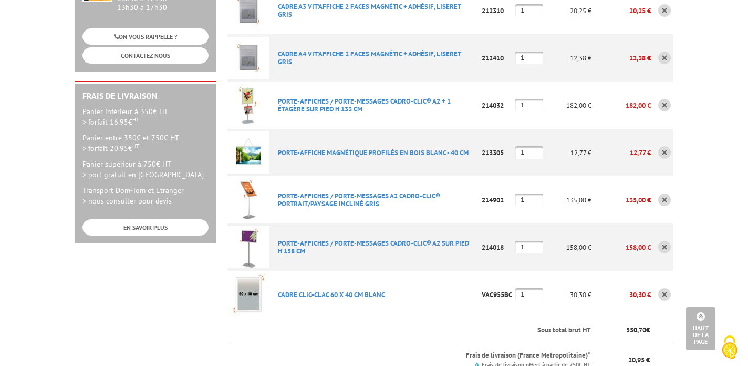
click at [667, 99] on link at bounding box center [664, 105] width 13 height 13
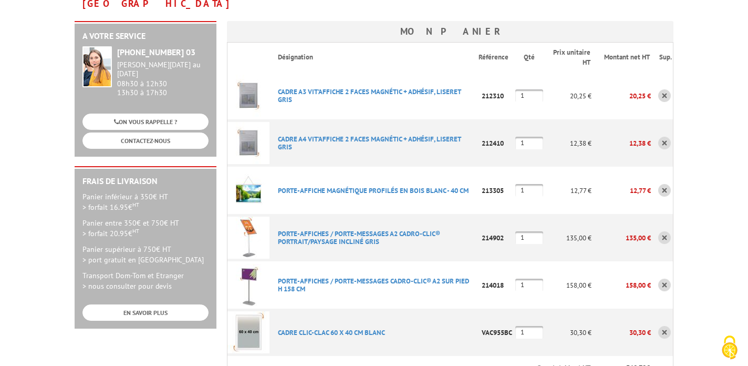
scroll to position [155, 0]
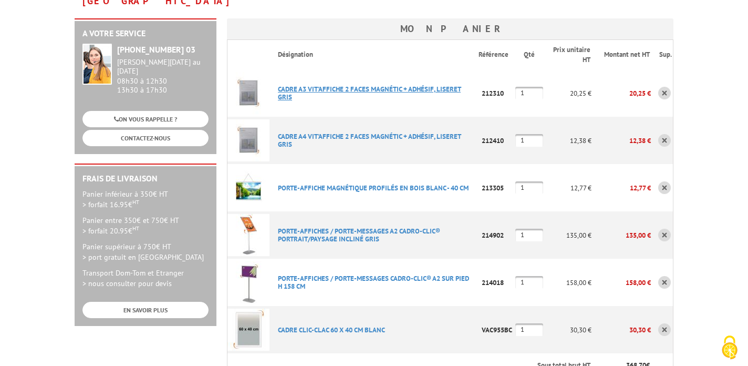
click at [305, 85] on link "CADRE A3 VIT'AFFICHE 2 FACES MAGNéTIC + ADHéSIF, LISERET GRIS" at bounding box center [369, 93] width 183 height 17
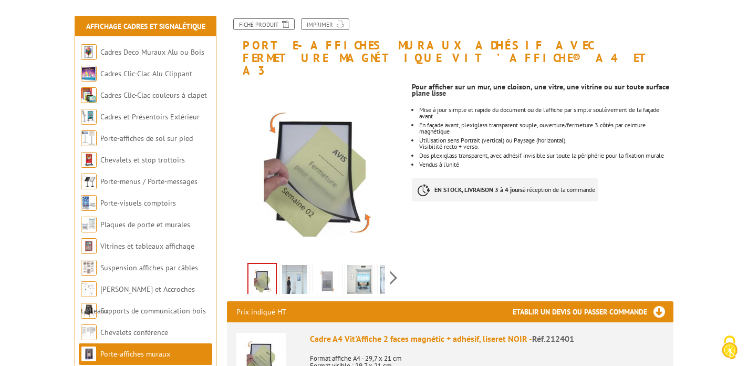
scroll to position [123, 0]
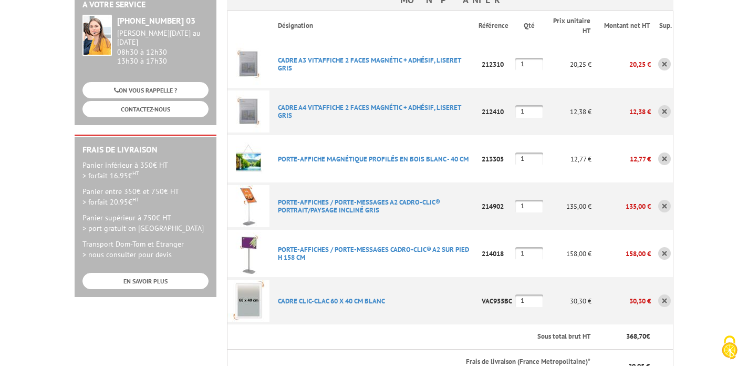
scroll to position [174, 0]
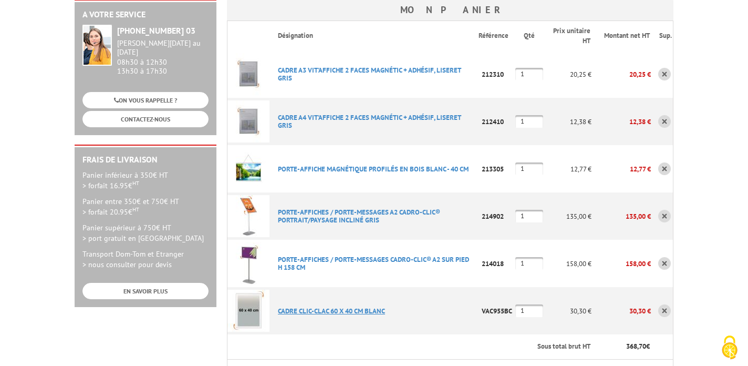
click at [355, 306] on link "CADRE CLIC-CLAC 60 X 40 CM BLANC" at bounding box center [331, 310] width 107 height 9
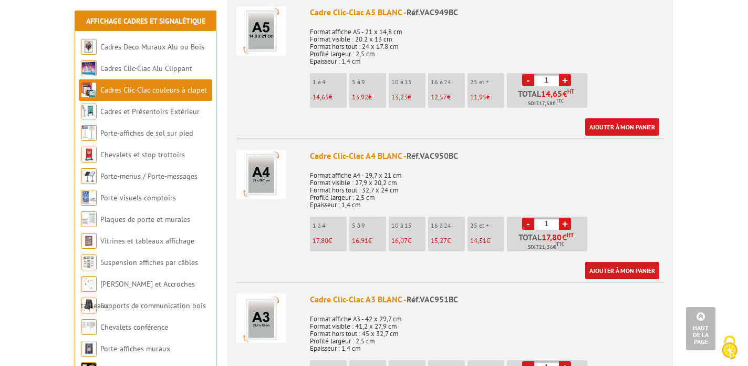
scroll to position [436, 0]
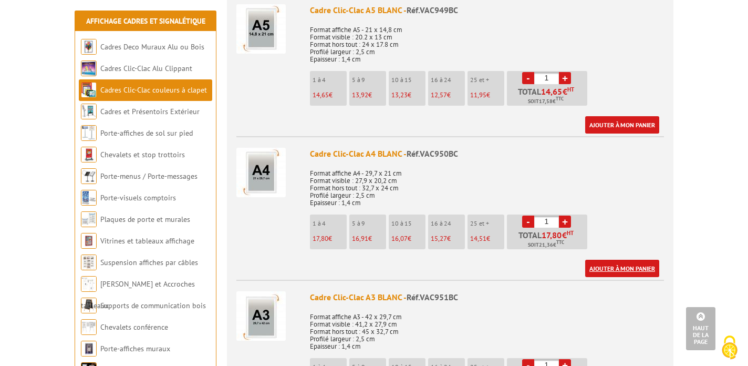
click at [624, 260] on link "Ajouter à mon panier" at bounding box center [622, 268] width 74 height 17
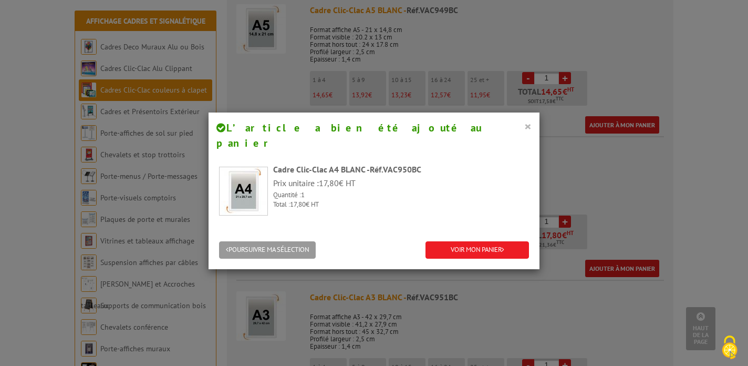
click at [527, 125] on button "×" at bounding box center [527, 126] width 7 height 14
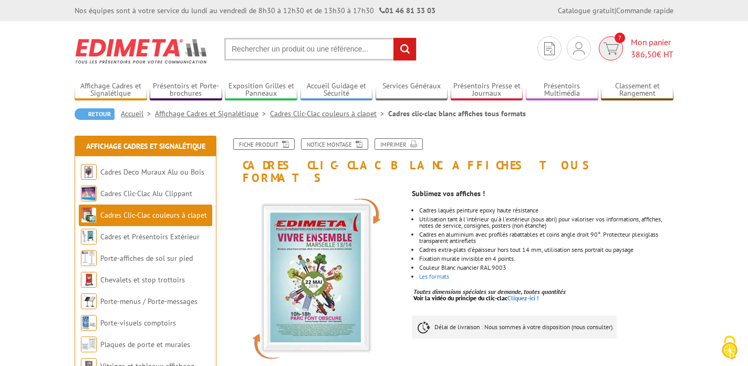
scroll to position [0, 0]
click at [615, 50] on img at bounding box center [611, 49] width 15 height 12
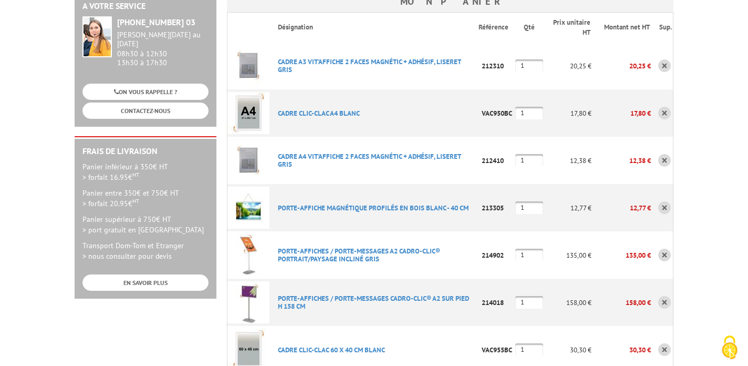
scroll to position [180, 0]
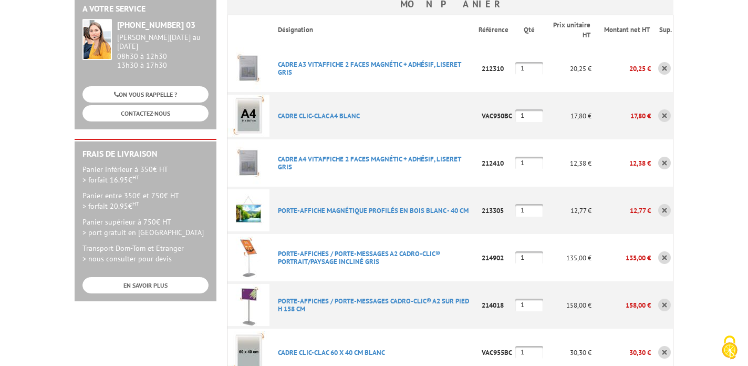
click at [662, 63] on link at bounding box center [664, 68] width 13 height 13
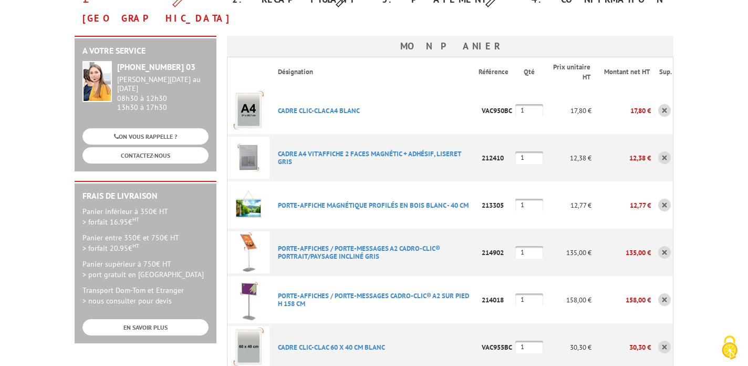
scroll to position [138, 0]
click at [670, 151] on link at bounding box center [664, 157] width 13 height 13
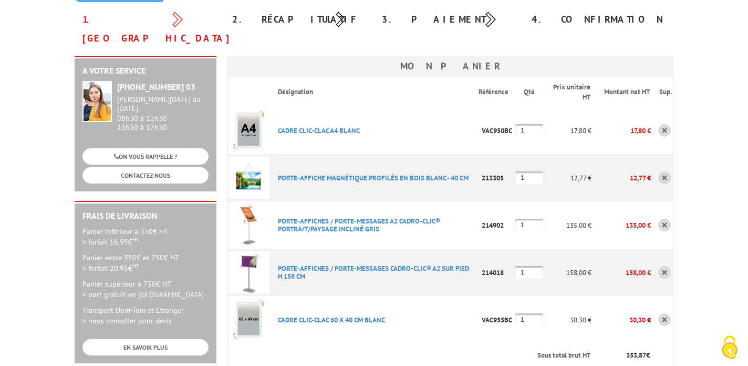
scroll to position [119, 0]
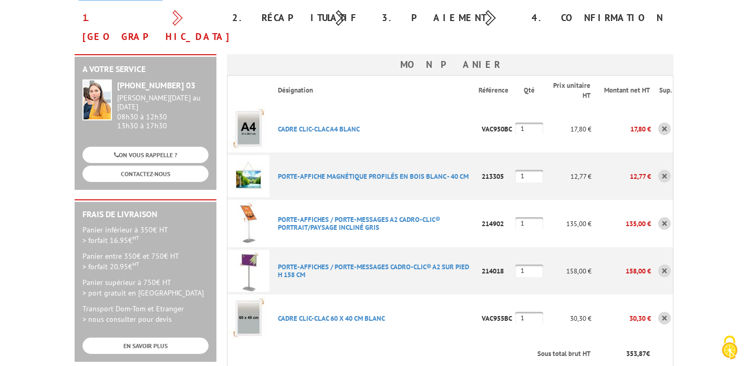
click at [668, 217] on link at bounding box center [664, 223] width 13 height 13
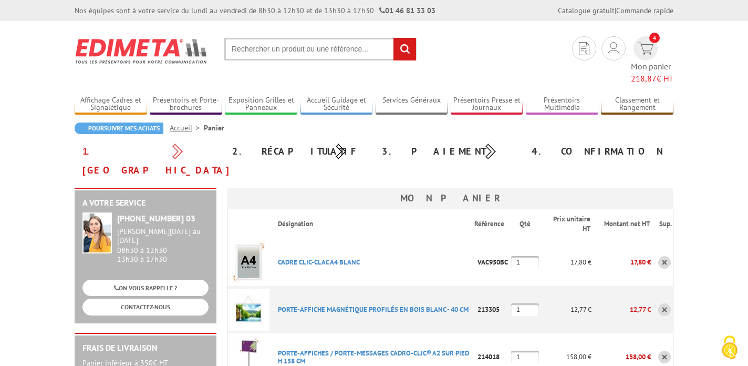
click at [667, 351] on link at bounding box center [664, 357] width 13 height 13
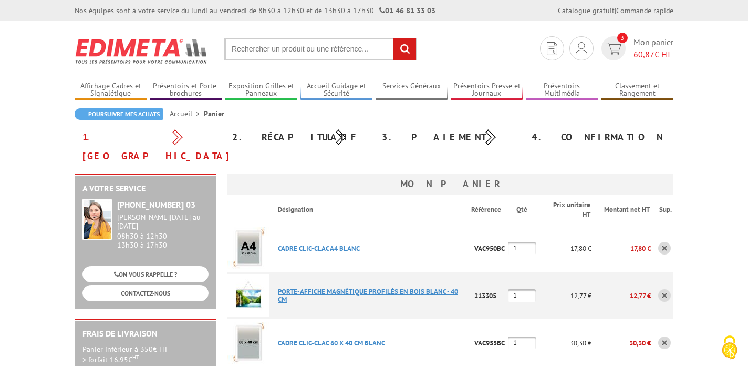
click at [384, 287] on link "PORTE-AFFICHE MAGNéTIQUE PROFILéS EN BOIS BLANC - 40 CM" at bounding box center [368, 295] width 180 height 17
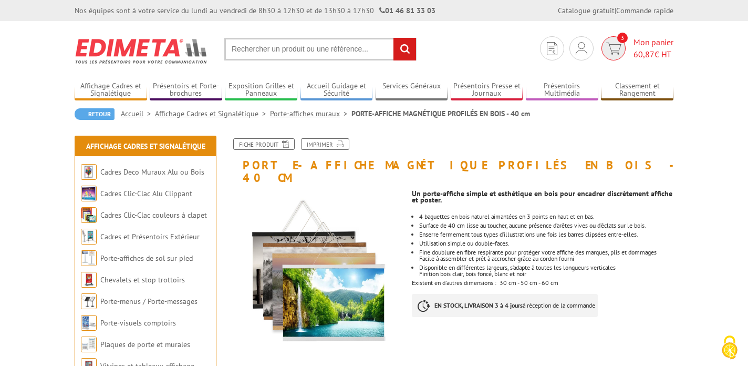
click at [644, 42] on span "Mon panier 60,87 € HT" at bounding box center [654, 48] width 40 height 24
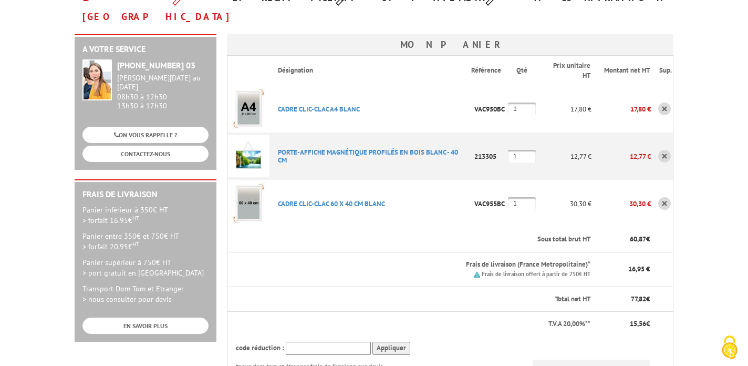
scroll to position [138, 0]
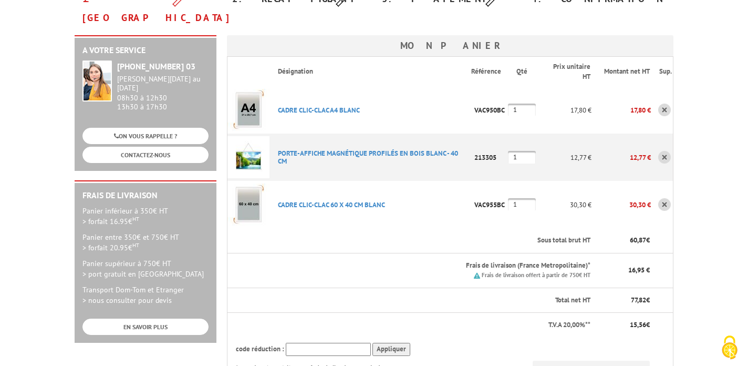
click at [665, 151] on link at bounding box center [664, 157] width 13 height 13
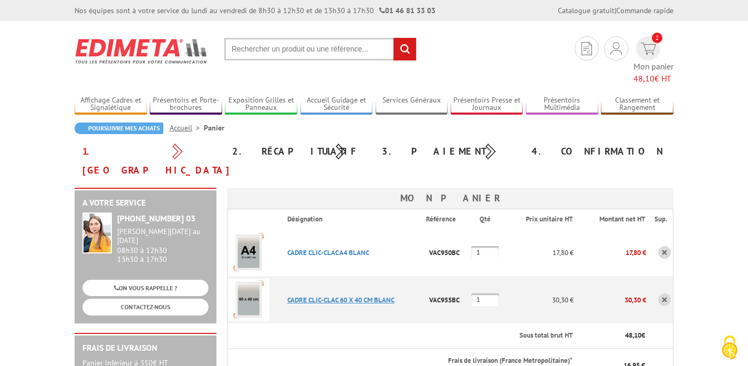
click at [346, 295] on link "CADRE CLIC-CLAC 60 X 40 CM BLANC" at bounding box center [340, 299] width 107 height 9
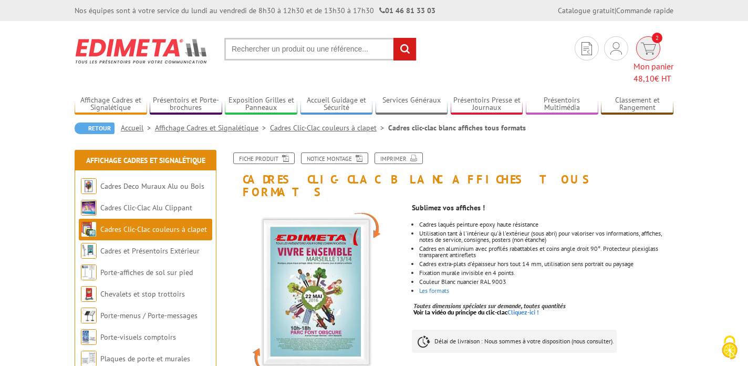
click at [641, 73] on span "48,10" at bounding box center [644, 78] width 21 height 11
